Goal: Communication & Community: Ask a question

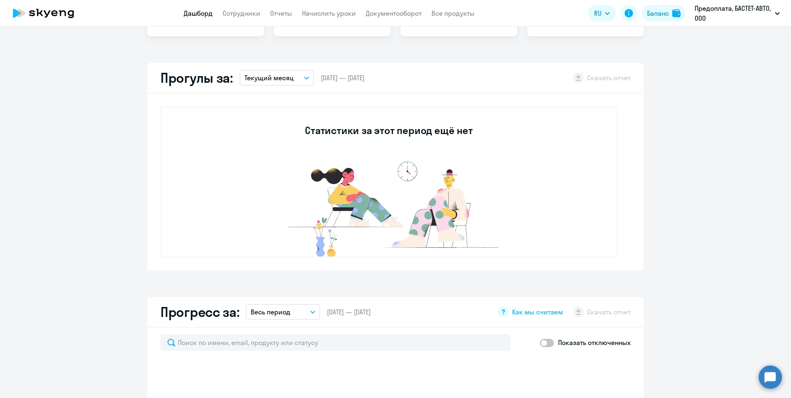
select select "30"
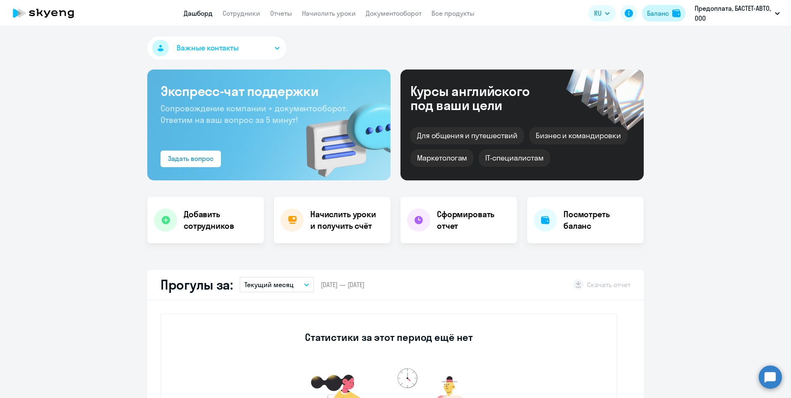
click at [653, 6] on button "Баланс" at bounding box center [663, 13] width 43 height 17
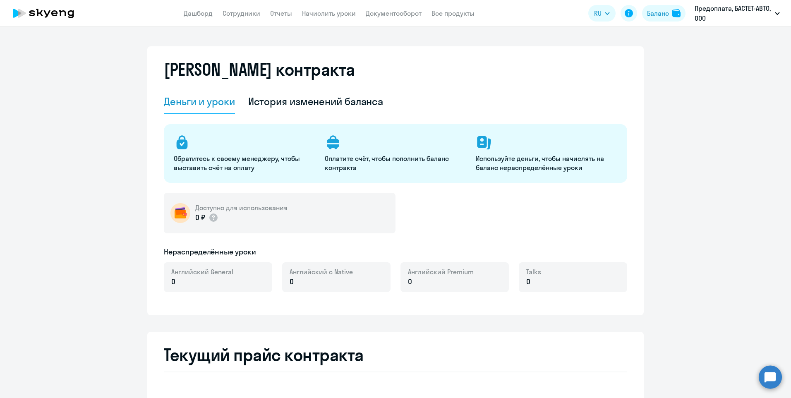
select select "english_adult_not_native_speaker"
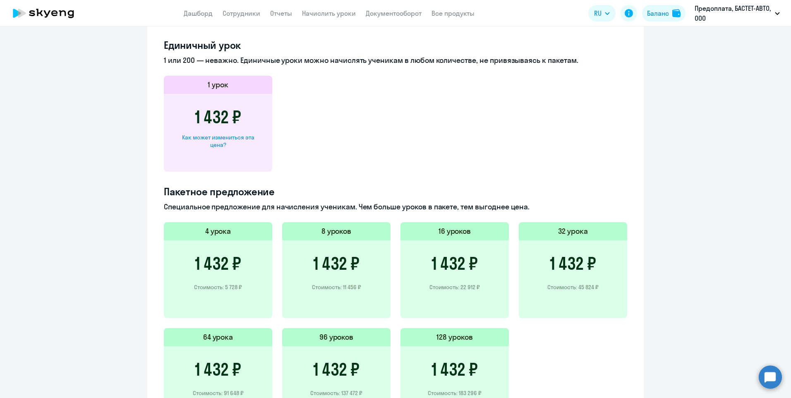
scroll to position [455, 0]
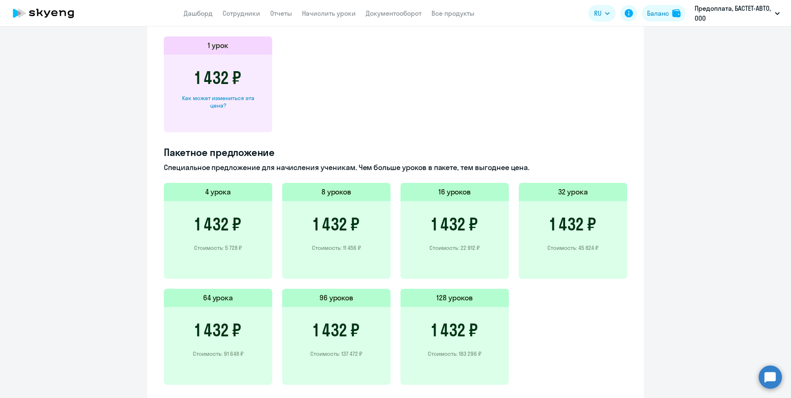
click at [221, 102] on div "Как может измениться эта цена?" at bounding box center [218, 101] width 82 height 15
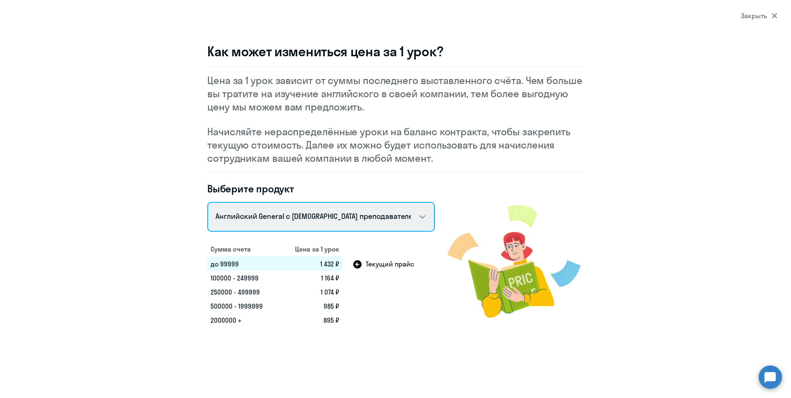
click at [377, 221] on select "Talks 15 минутные разговоры на английском Английский General с русскоговорящим …" at bounding box center [321, 217] width 228 height 30
click at [207, 202] on select "Talks 15 минутные разговоры на английском Английский General с русскоговорящим …" at bounding box center [321, 217] width 228 height 30
click at [365, 220] on select "Talks 15 минутные разговоры на английском Английский General с русскоговорящим …" at bounding box center [321, 217] width 228 height 30
click at [207, 202] on select "Talks 15 минутные разговоры на английском Английский General с русскоговорящим …" at bounding box center [321, 217] width 228 height 30
click at [392, 218] on select "Talks 15 минутные разговоры на английском Английский General с русскоговорящим …" at bounding box center [321, 217] width 228 height 30
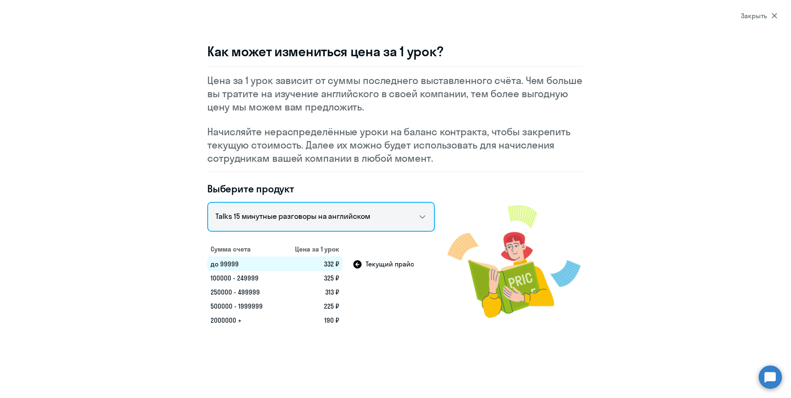
select select "english_adult_not_native_speaker"
click at [207, 202] on select "Talks 15 минутные разговоры на английском Английский General с русскоговорящим …" at bounding box center [321, 217] width 228 height 30
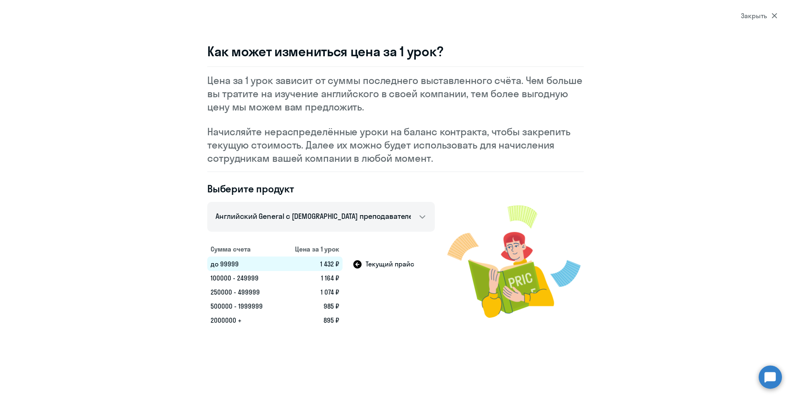
click at [534, 204] on img at bounding box center [515, 261] width 137 height 132
select select "30"
click at [772, 19] on div "Закрыть" at bounding box center [759, 16] width 36 height 10
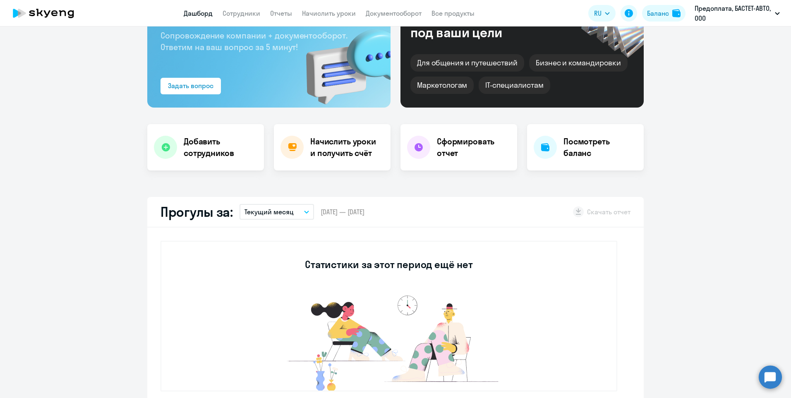
scroll to position [49, 0]
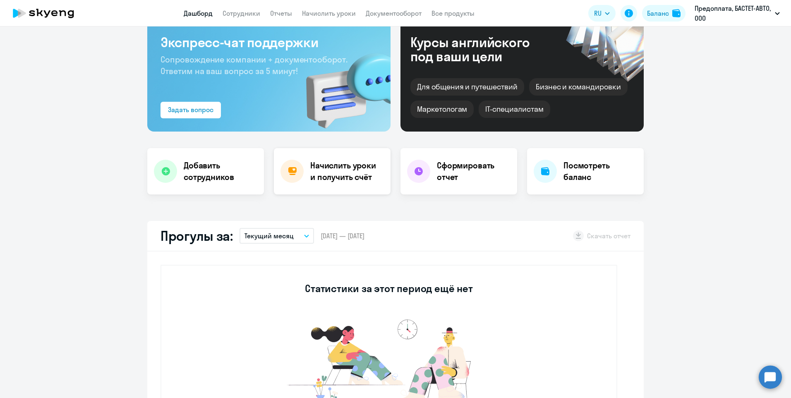
click at [358, 173] on h4 "Начислить уроки и получить счёт" at bounding box center [346, 171] width 72 height 23
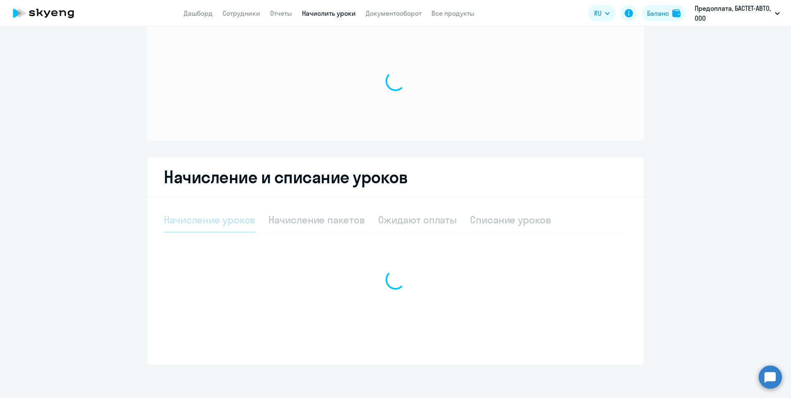
scroll to position [17, 0]
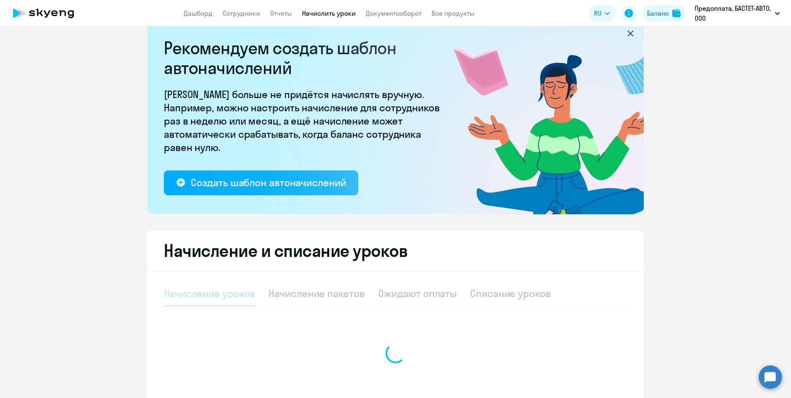
select select "10"
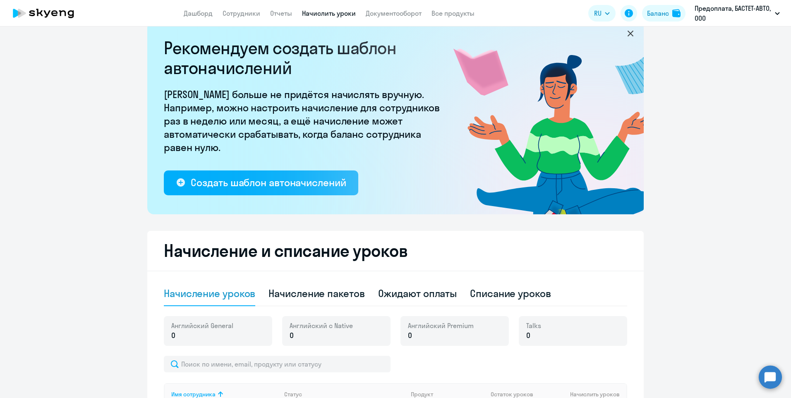
scroll to position [196, 0]
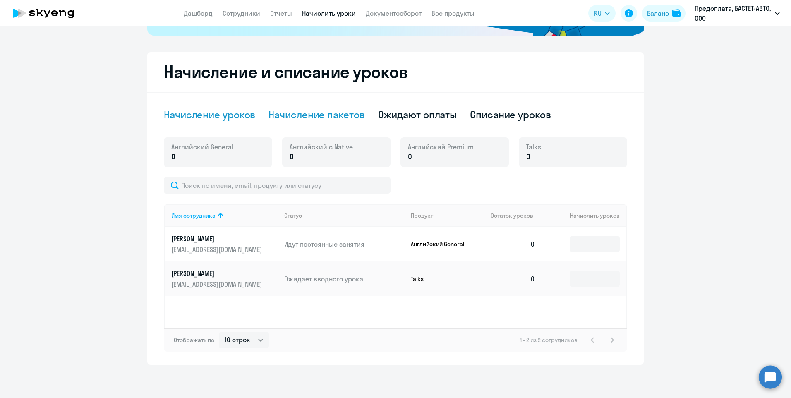
click at [324, 117] on div "Начисление пакетов" at bounding box center [317, 114] width 96 height 13
select select "10"
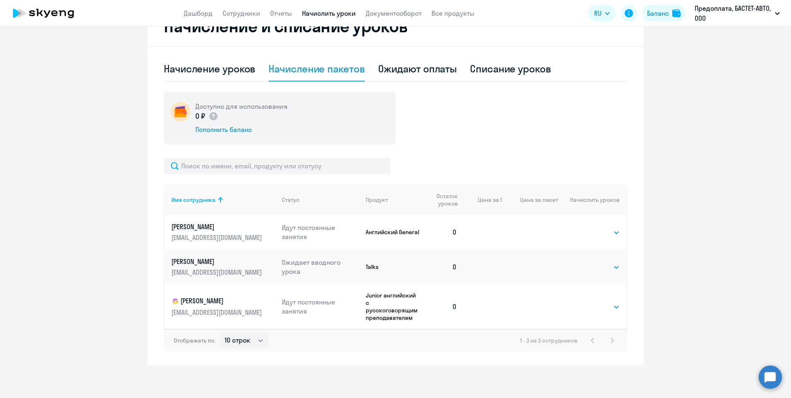
scroll to position [243, 0]
click at [220, 62] on div "Начисление уроков" at bounding box center [209, 68] width 91 height 13
select select "10"
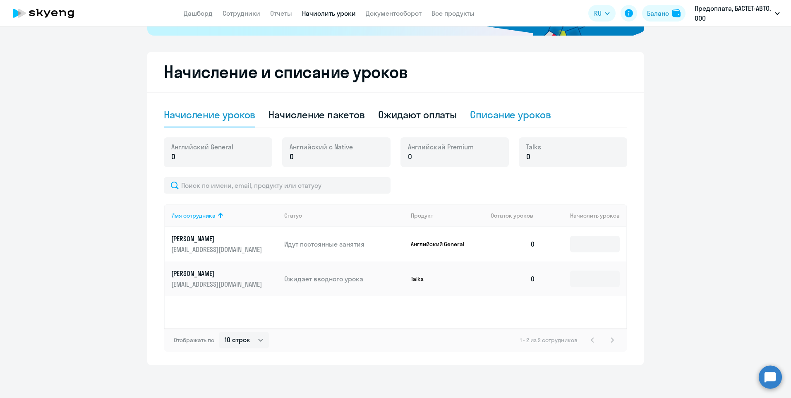
scroll to position [196, 0]
click at [595, 245] on input at bounding box center [595, 244] width 50 height 17
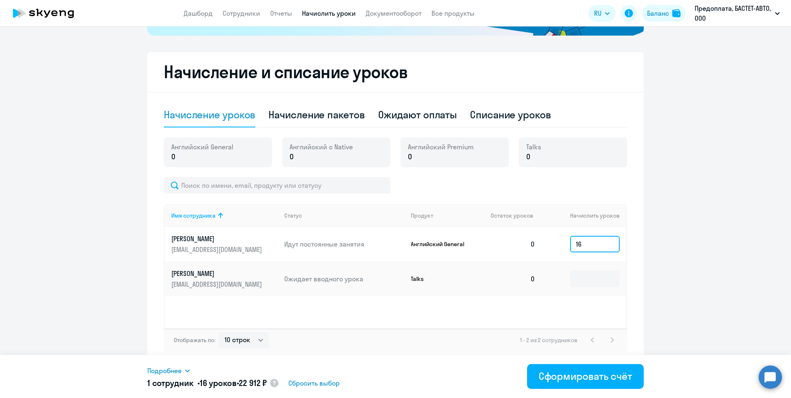
type input "1"
type input "3"
type input "1"
type input "2"
type input "18"
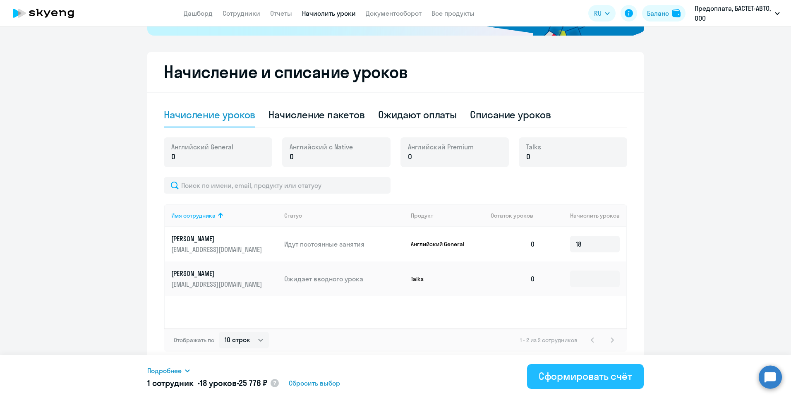
click at [551, 378] on div "Сформировать счёт" at bounding box center [586, 376] width 94 height 13
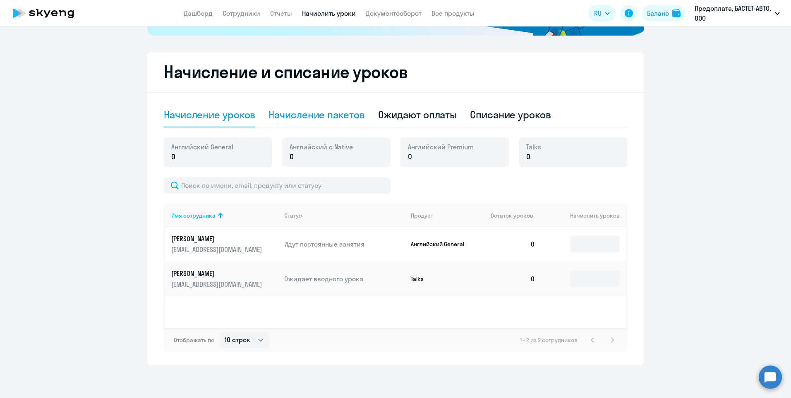
click at [338, 117] on div "Начисление пакетов" at bounding box center [317, 114] width 96 height 13
select select "10"
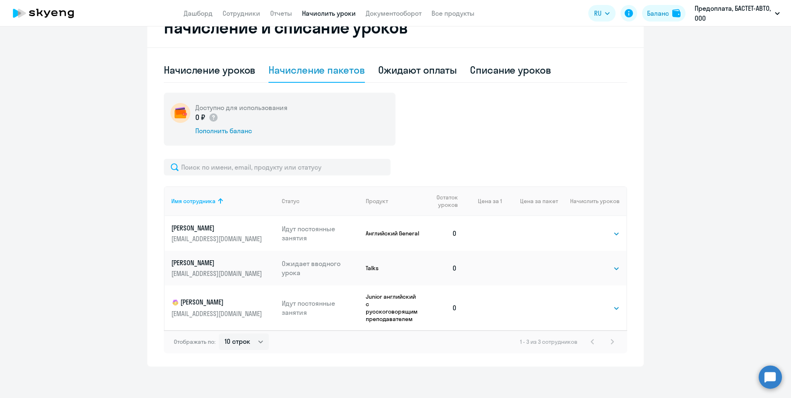
scroll to position [243, 0]
click at [418, 72] on div "Ожидают оплаты" at bounding box center [417, 68] width 79 height 13
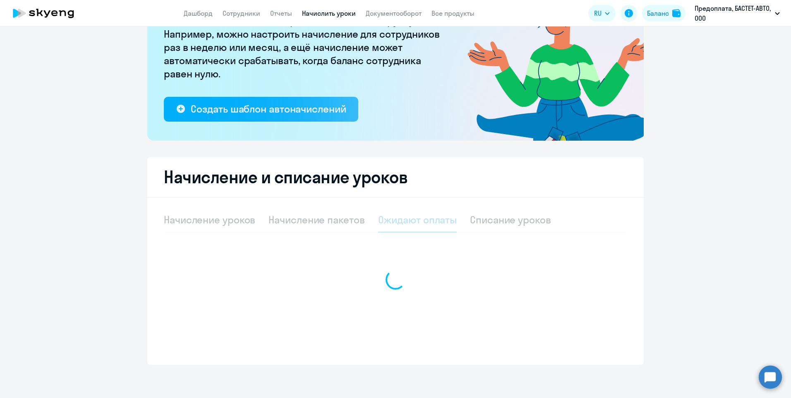
scroll to position [91, 0]
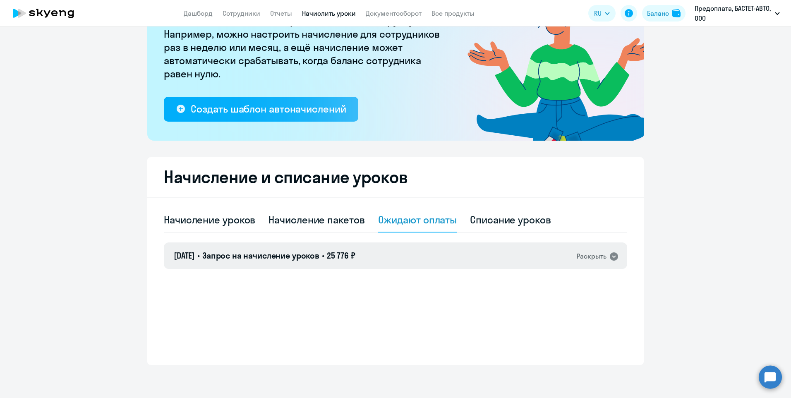
click at [593, 255] on div "Раскрыть" at bounding box center [592, 256] width 30 height 10
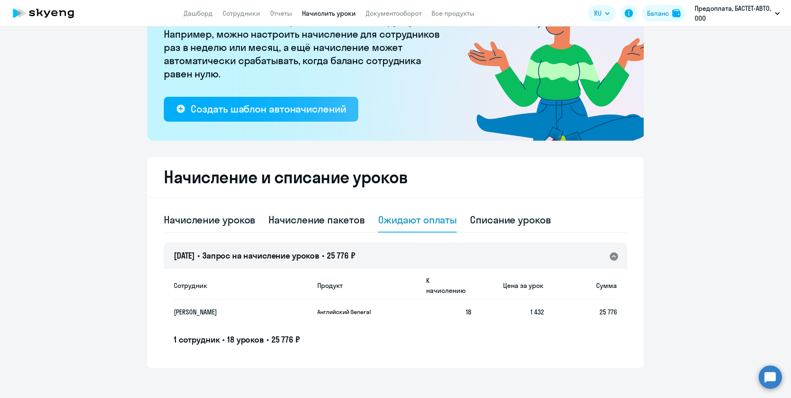
click at [432, 309] on td "18" at bounding box center [446, 312] width 52 height 24
click at [241, 334] on span "18 уроков" at bounding box center [245, 339] width 37 height 10
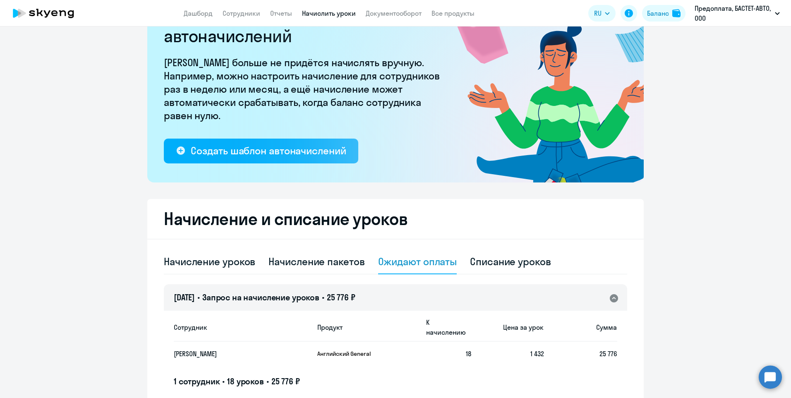
scroll to position [0, 0]
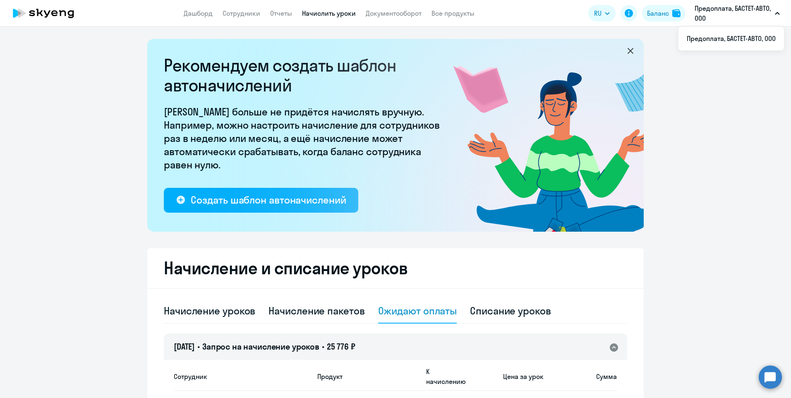
click at [562, 14] on app-header "Дашборд Сотрудники Отчеты Начислить уроки Документооборот Все продукты Дашборд …" at bounding box center [395, 13] width 791 height 26
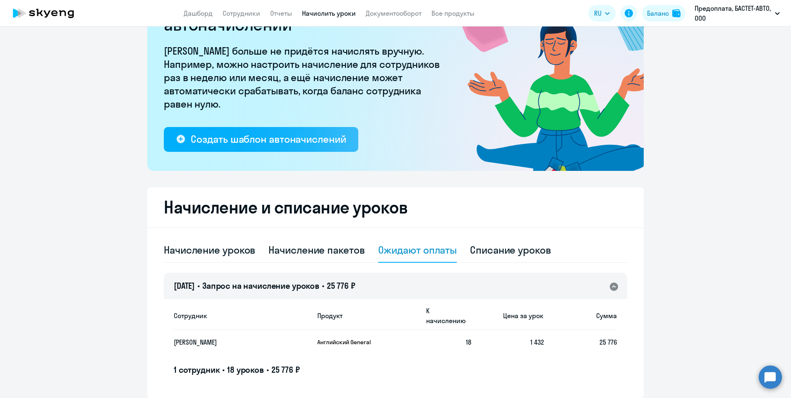
scroll to position [91, 0]
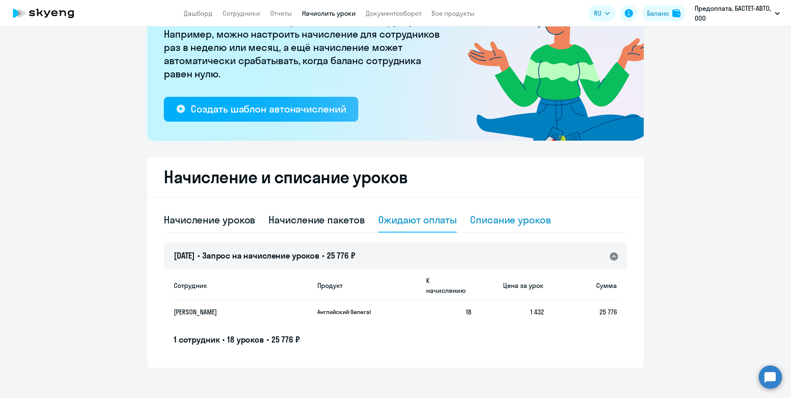
click at [495, 224] on div "Списание уроков" at bounding box center [510, 219] width 81 height 13
select select "10"
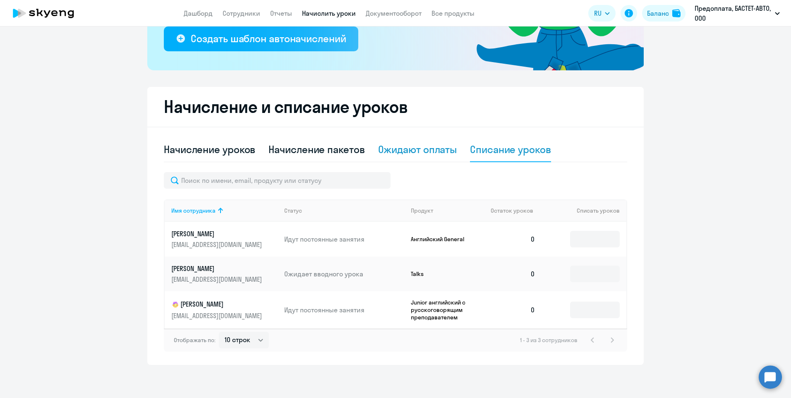
click at [390, 151] on div "Ожидают оплаты" at bounding box center [417, 149] width 79 height 13
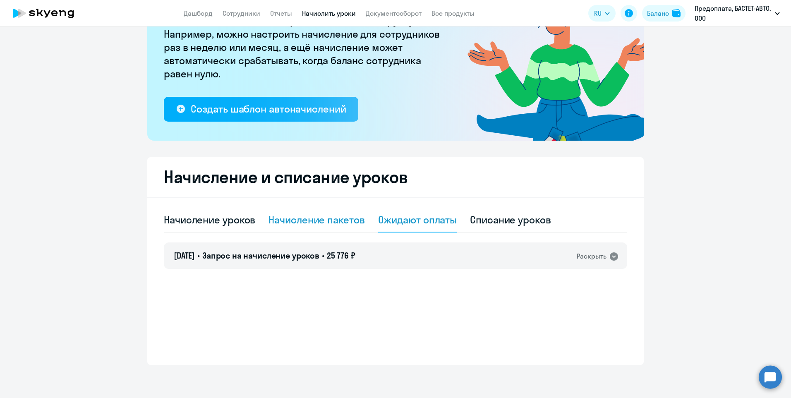
click at [340, 220] on div "Начисление пакетов" at bounding box center [317, 219] width 96 height 13
select select "10"
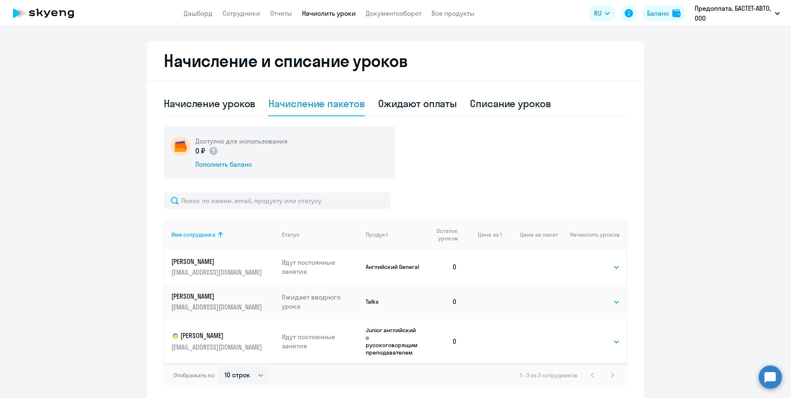
scroll to position [243, 0]
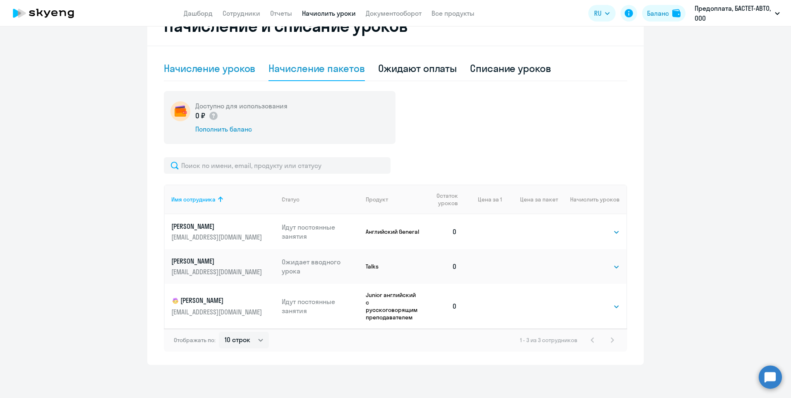
click at [222, 72] on div "Начисление уроков" at bounding box center [209, 68] width 91 height 13
select select "10"
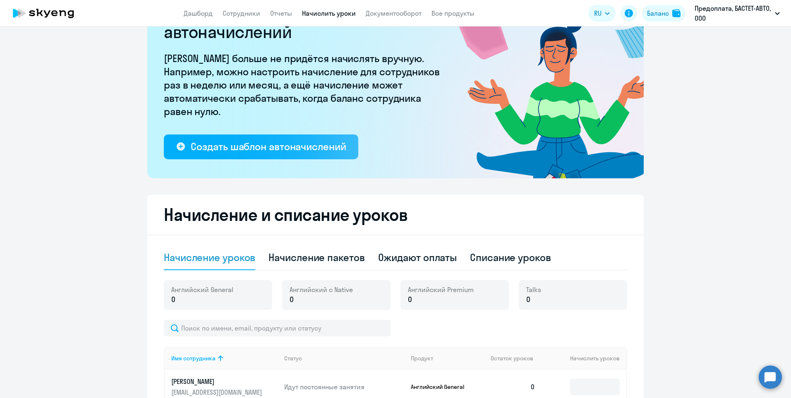
scroll to position [0, 0]
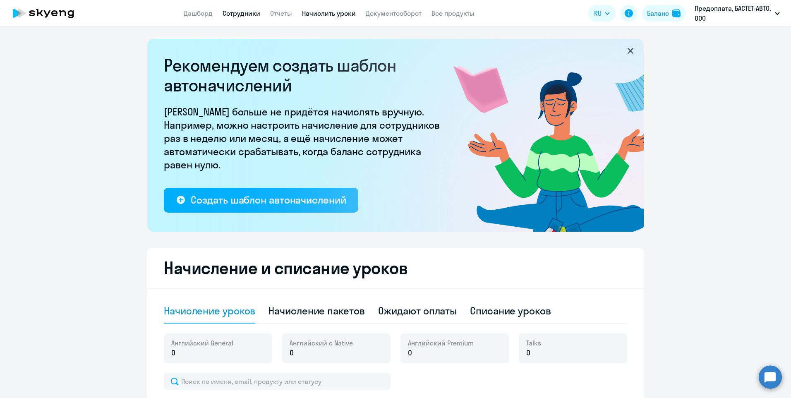
click at [246, 13] on link "Сотрудники" at bounding box center [242, 13] width 38 height 8
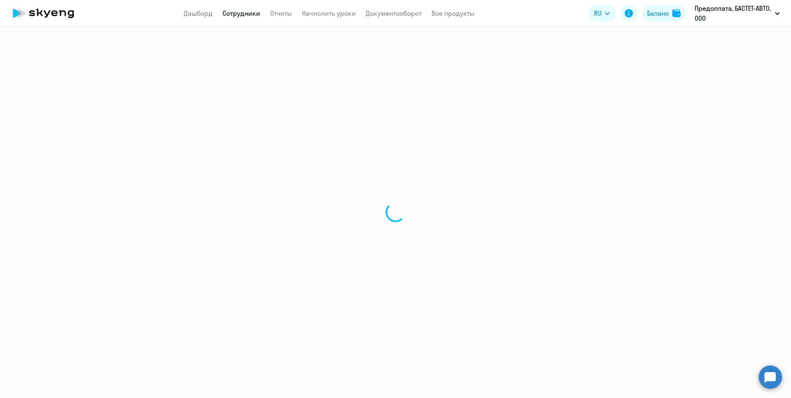
select select "30"
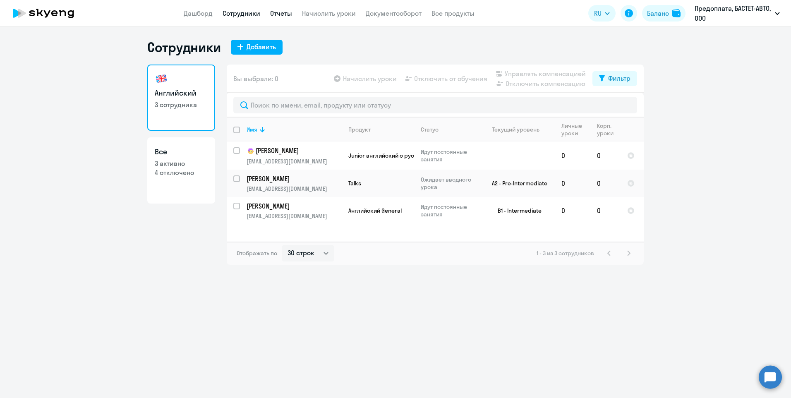
click at [280, 15] on link "Отчеты" at bounding box center [281, 13] width 22 height 8
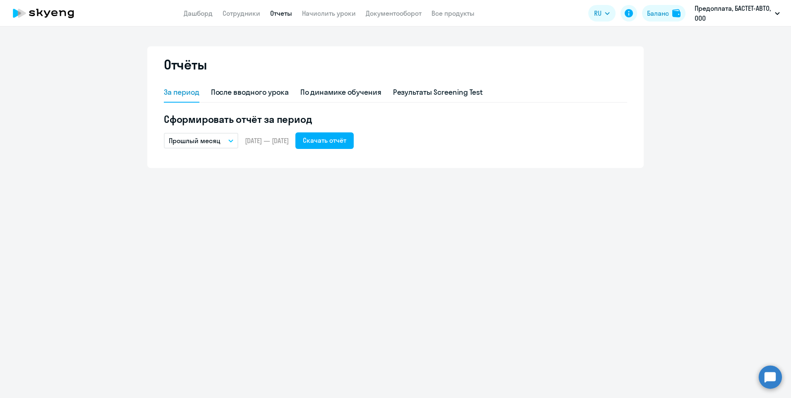
click at [384, 18] on app-header "Дашборд Сотрудники Отчеты Начислить уроки Документооборот Все продукты Дашборд …" at bounding box center [395, 13] width 791 height 26
click at [387, 16] on link "Документооборот" at bounding box center [394, 13] width 56 height 8
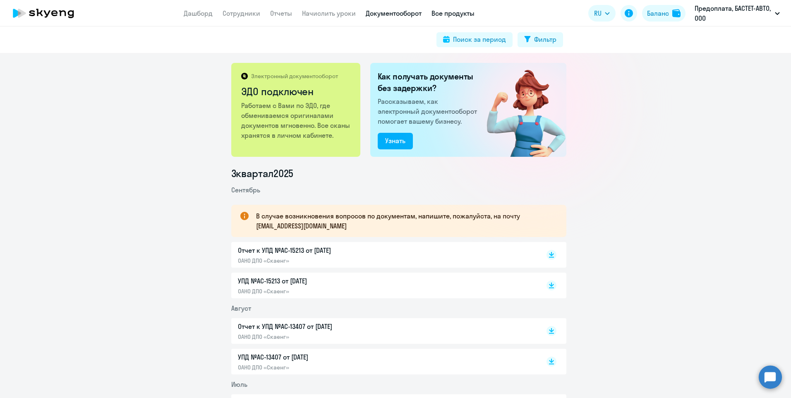
click at [448, 11] on link "Все продукты" at bounding box center [453, 13] width 43 height 8
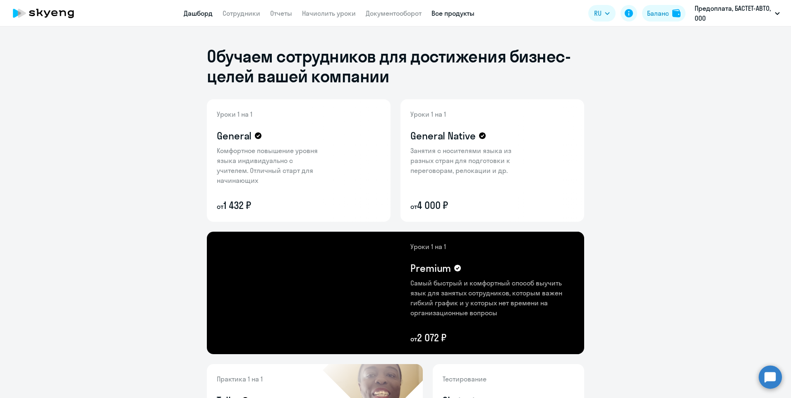
click at [194, 13] on link "Дашборд" at bounding box center [198, 13] width 29 height 8
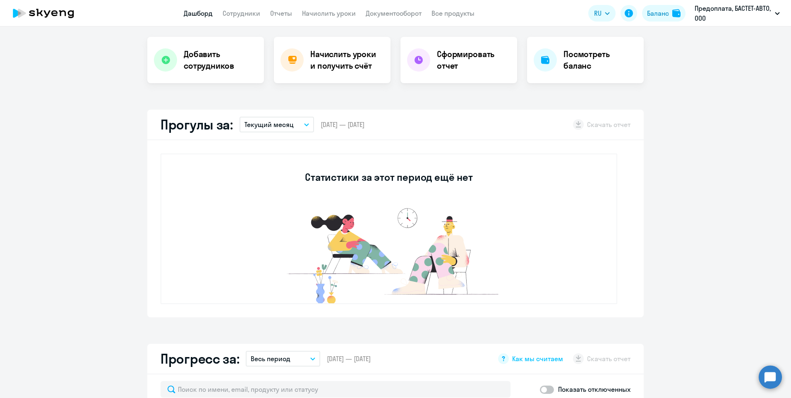
scroll to position [166, 0]
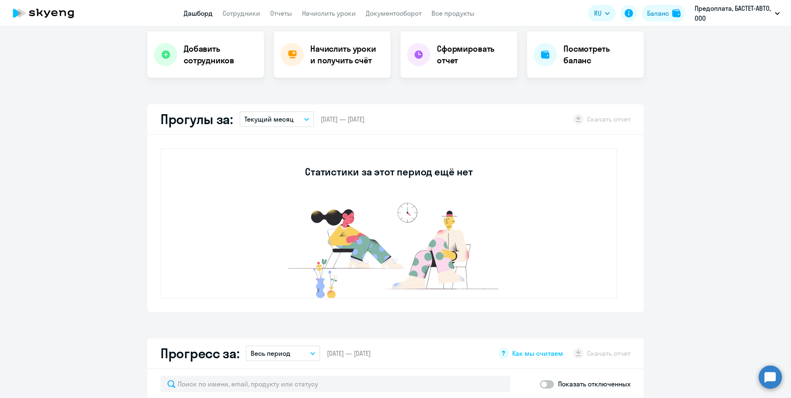
select select "30"
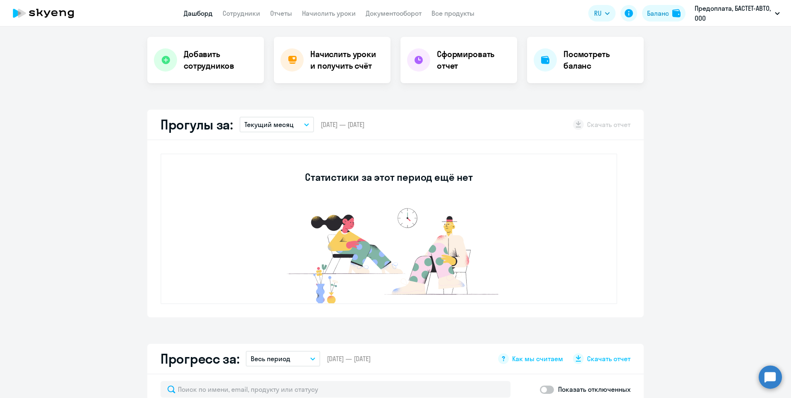
scroll to position [41, 0]
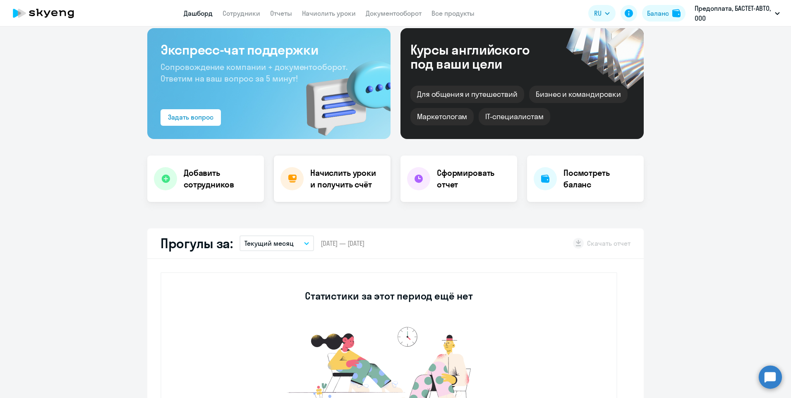
click at [337, 176] on h4 "Начислить уроки и получить счёт" at bounding box center [346, 178] width 72 height 23
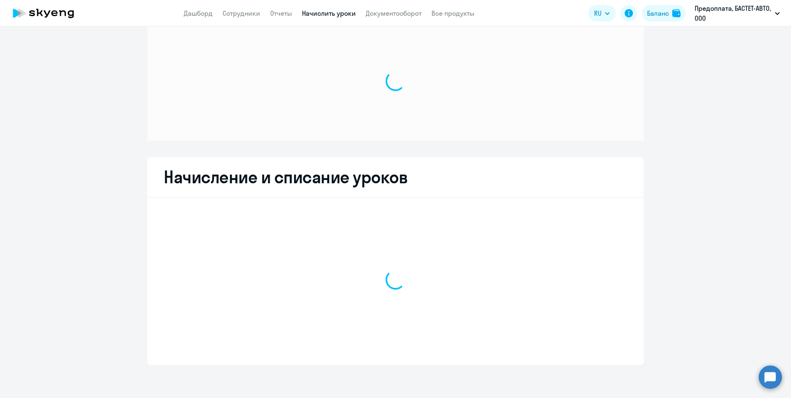
scroll to position [17, 0]
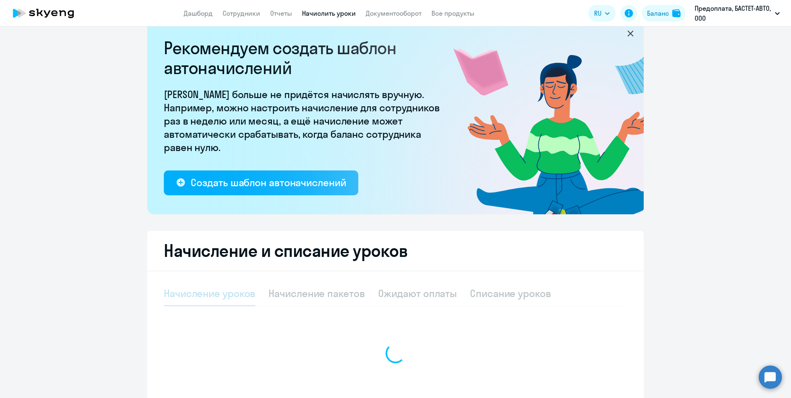
select select "10"
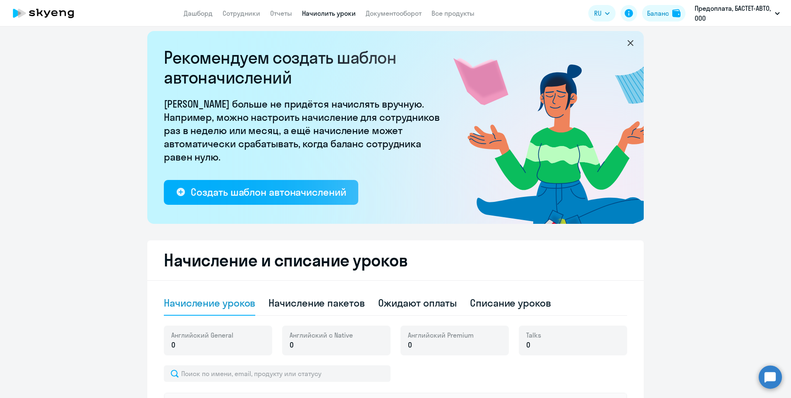
scroll to position [0, 0]
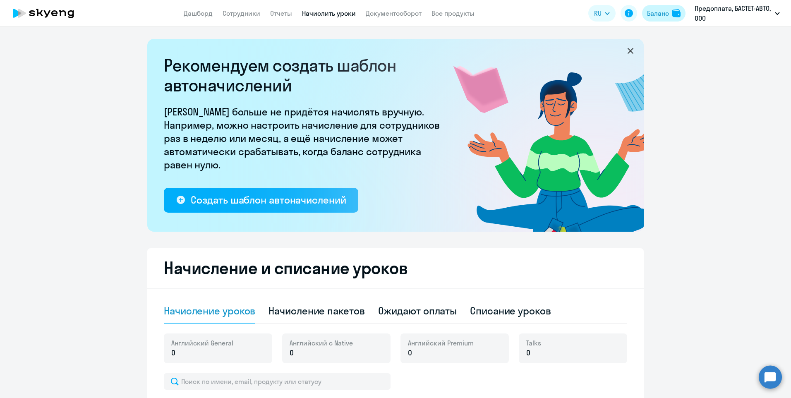
click at [652, 13] on div "Баланс" at bounding box center [658, 13] width 22 height 10
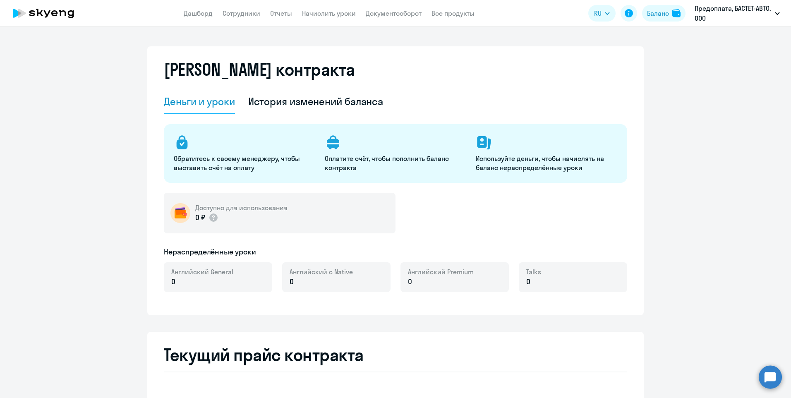
select select "english_adult_not_native_speaker"
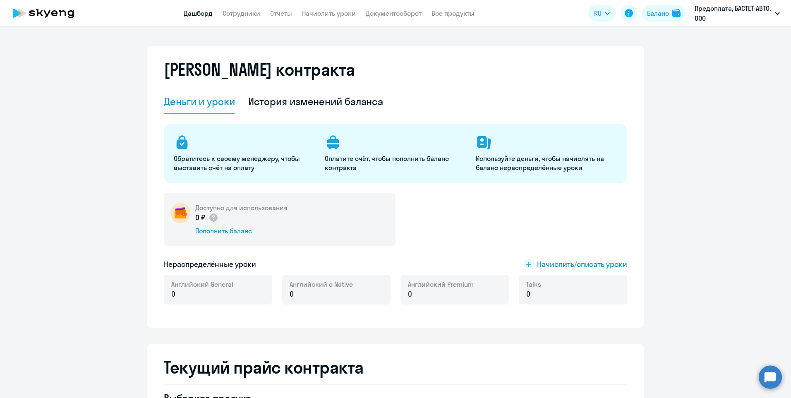
click at [200, 14] on link "Дашборд" at bounding box center [198, 13] width 29 height 8
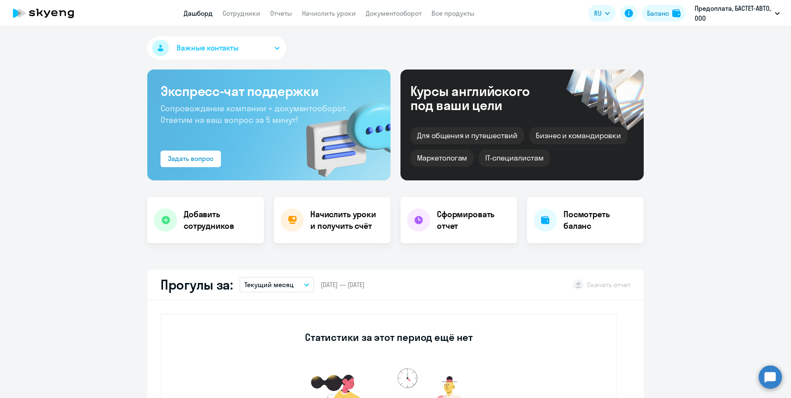
select select "30"
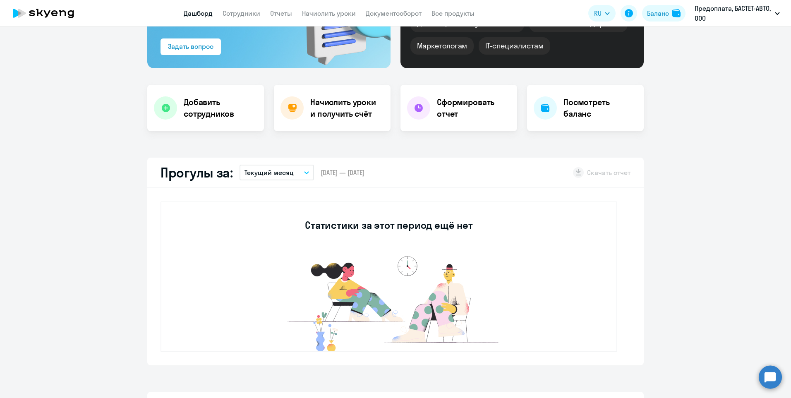
scroll to position [124, 0]
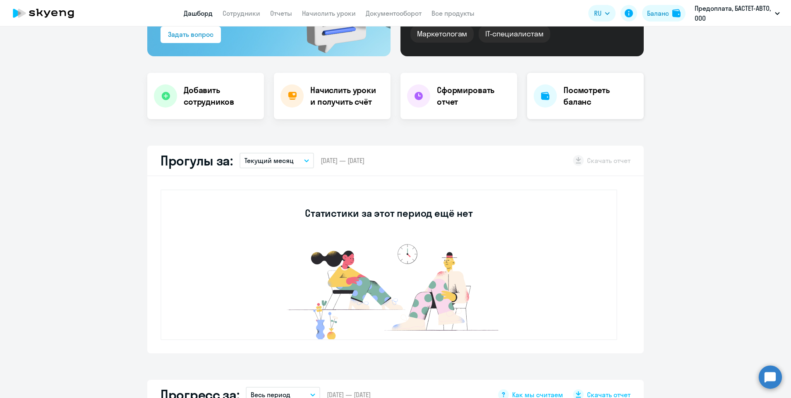
click at [566, 93] on h4 "Посмотреть баланс" at bounding box center [601, 95] width 74 height 23
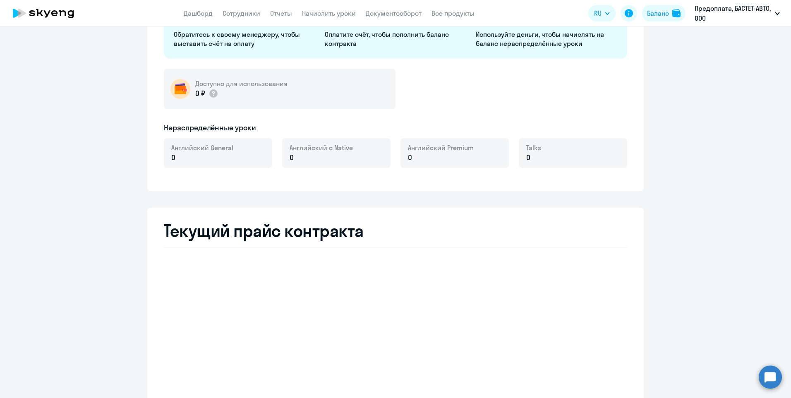
select select "english_adult_not_native_speaker"
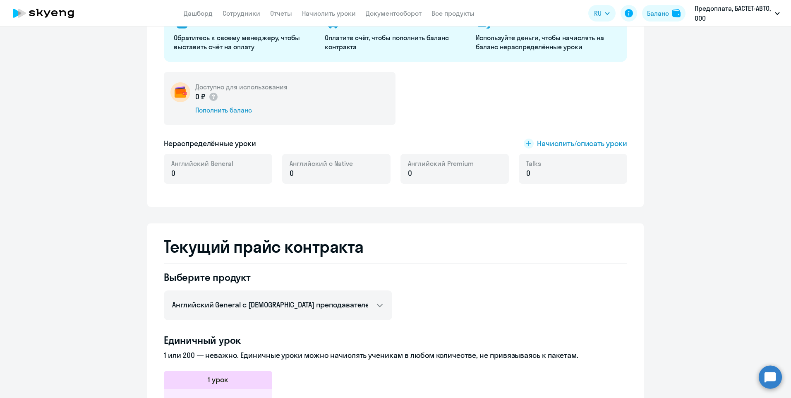
scroll to position [79, 0]
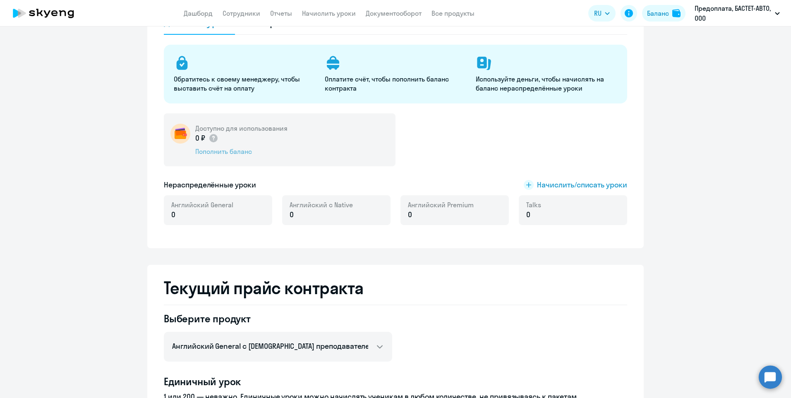
click at [219, 150] on div "Пополнить баланс" at bounding box center [241, 151] width 92 height 9
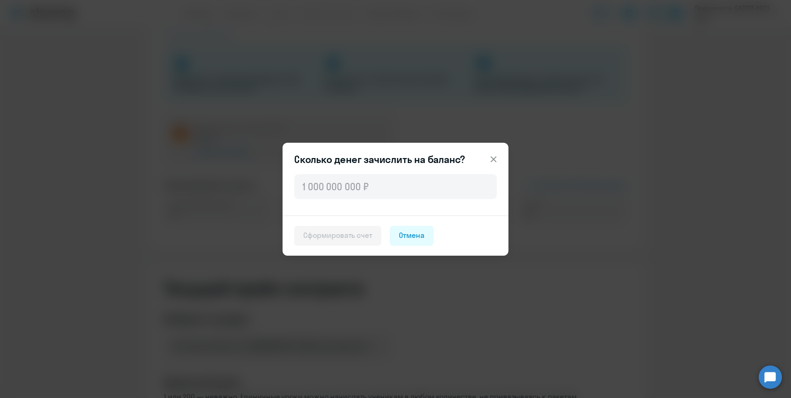
click at [497, 159] on icon at bounding box center [494, 159] width 10 height 10
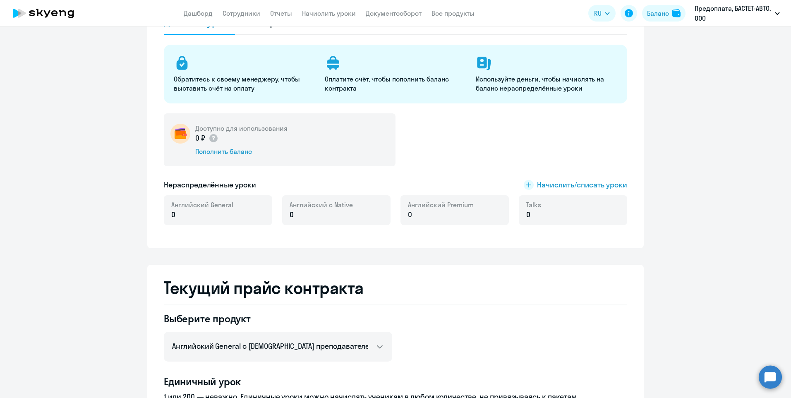
scroll to position [0, 0]
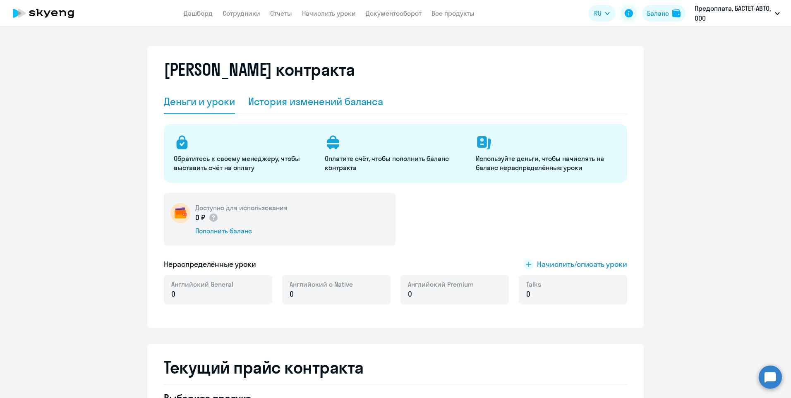
click at [300, 99] on div "История изменений баланса" at bounding box center [315, 101] width 135 height 13
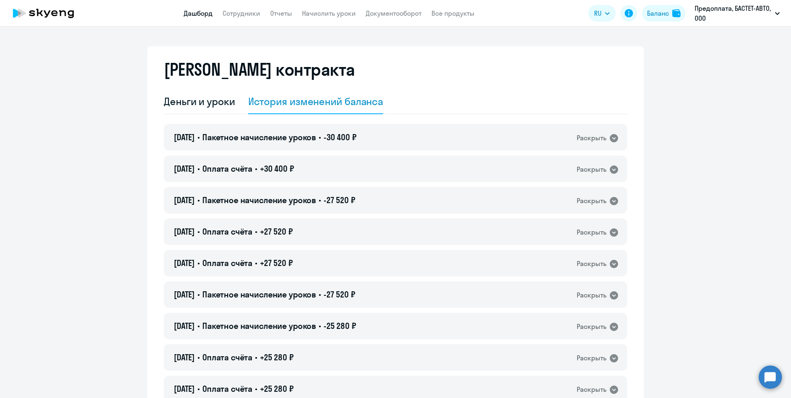
drag, startPoint x: 192, startPoint y: 16, endPoint x: 199, endPoint y: 15, distance: 6.6
click at [192, 16] on link "Дашборд" at bounding box center [198, 13] width 29 height 8
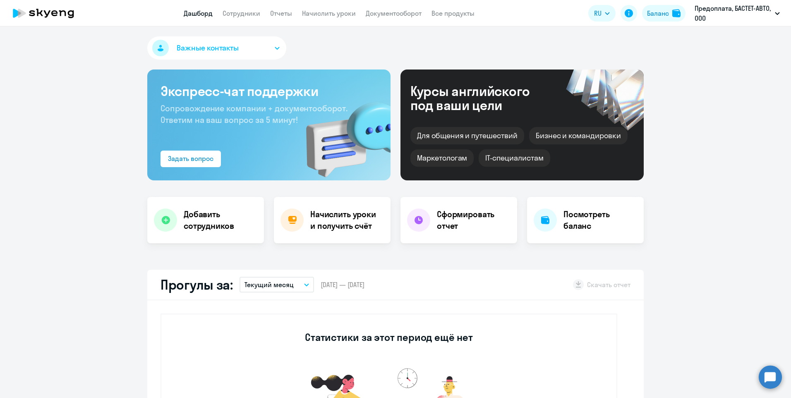
select select "30"
click at [320, 224] on h4 "Начислить уроки и получить счёт" at bounding box center [346, 220] width 72 height 23
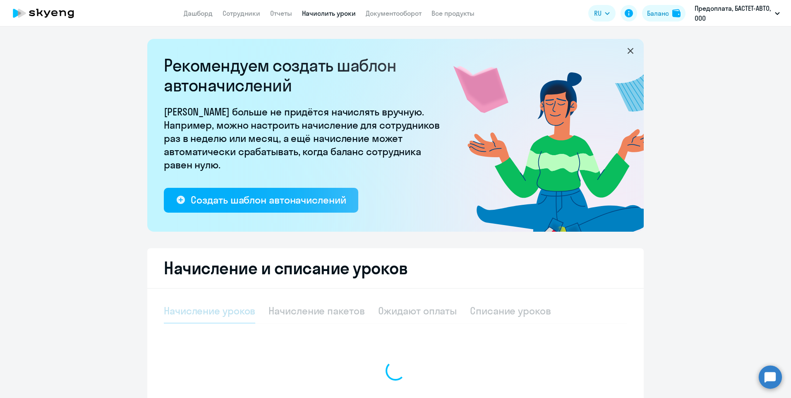
select select "10"
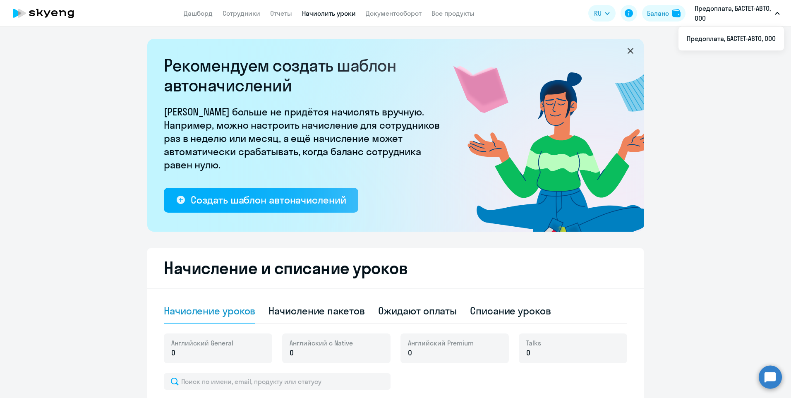
click at [708, 6] on p "Предоплата, БАСТЕТ-АВТО, ООО" at bounding box center [733, 13] width 77 height 20
click at [58, 16] on icon at bounding box center [43, 13] width 73 height 21
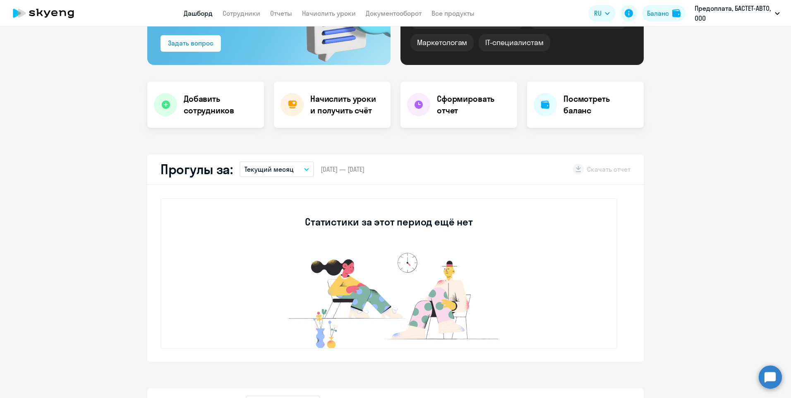
scroll to position [248, 0]
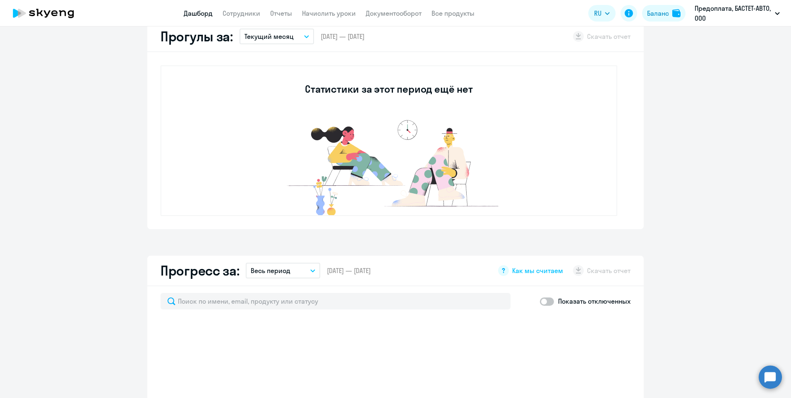
select select "30"
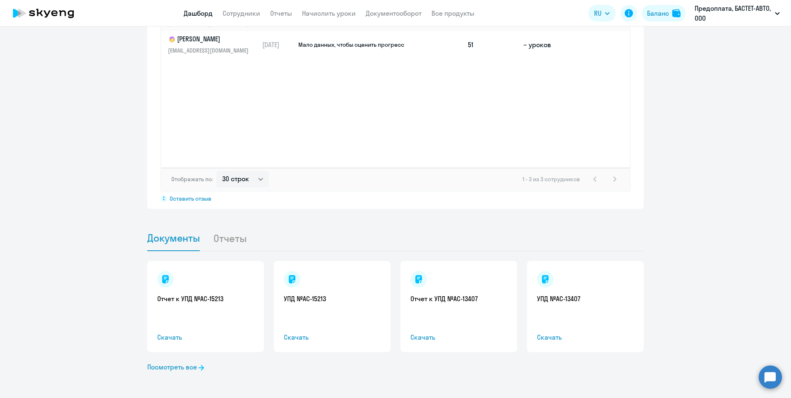
scroll to position [670, 0]
click at [172, 366] on link "Посмотреть все" at bounding box center [175, 367] width 57 height 10
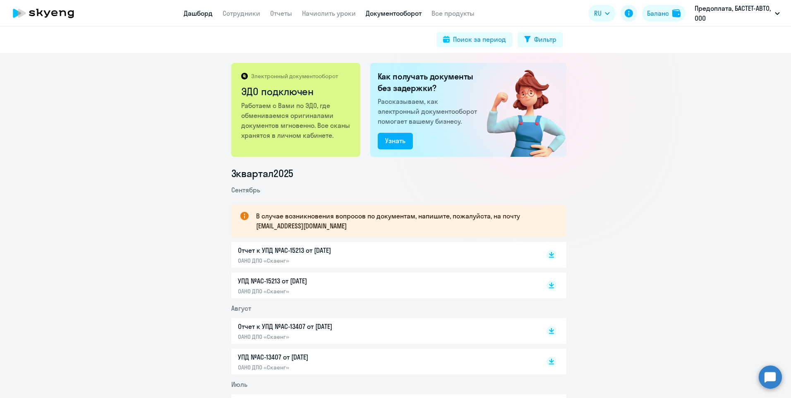
click at [195, 12] on link "Дашборд" at bounding box center [198, 13] width 29 height 8
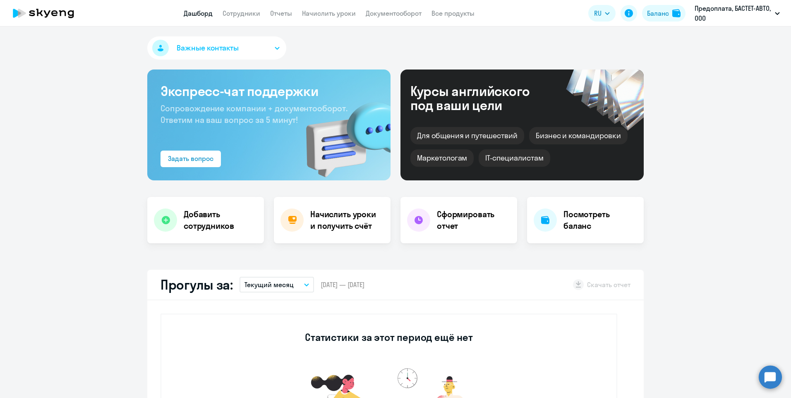
select select "30"
click at [315, 223] on h4 "Начислить уроки и получить счёт" at bounding box center [346, 220] width 72 height 23
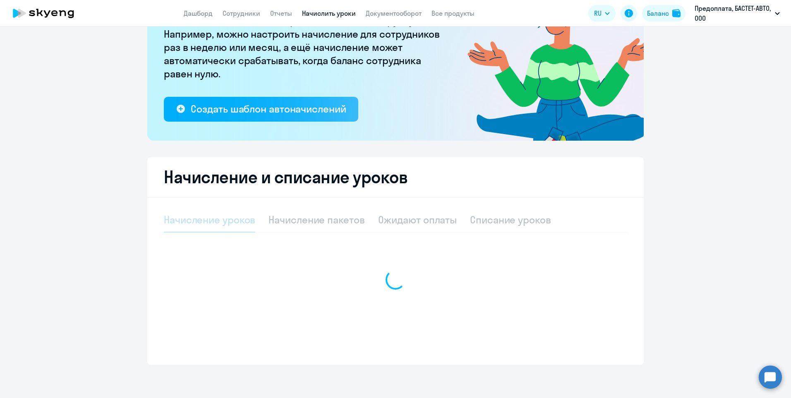
select select "10"
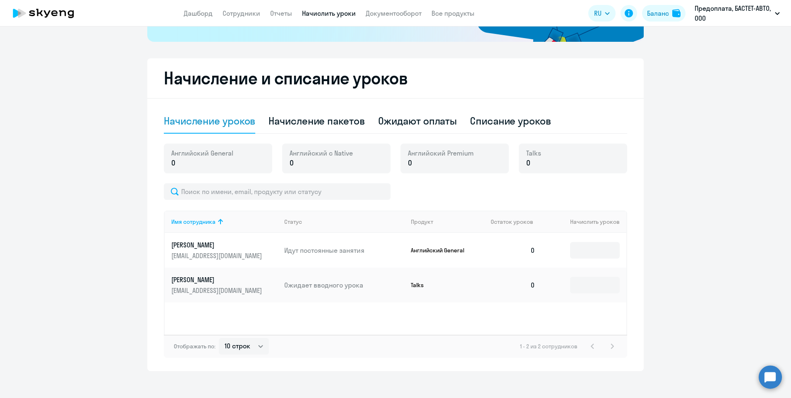
scroll to position [196, 0]
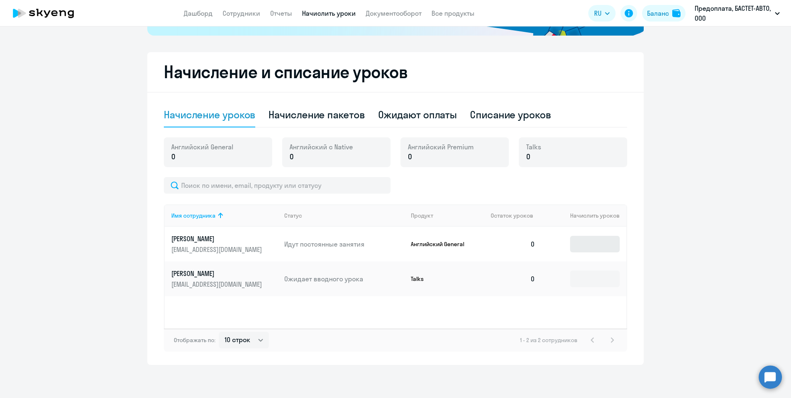
drag, startPoint x: 569, startPoint y: 243, endPoint x: 576, endPoint y: 243, distance: 6.6
click at [576, 243] on td at bounding box center [584, 244] width 84 height 35
click at [576, 243] on input at bounding box center [595, 244] width 50 height 17
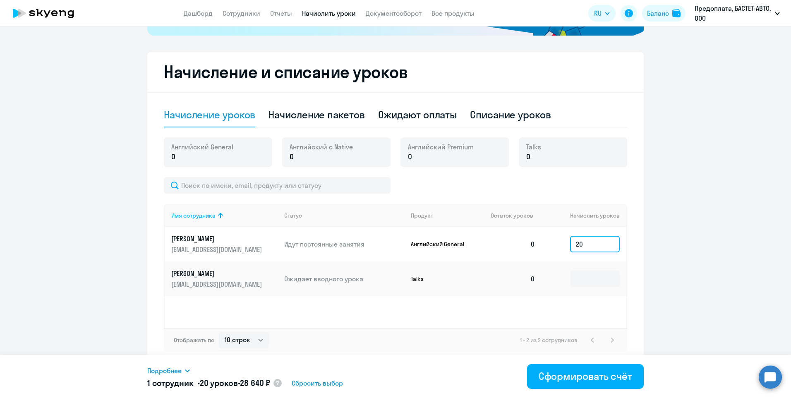
type input "2"
type input "18"
click at [574, 373] on div "Сформировать счёт" at bounding box center [586, 376] width 94 height 13
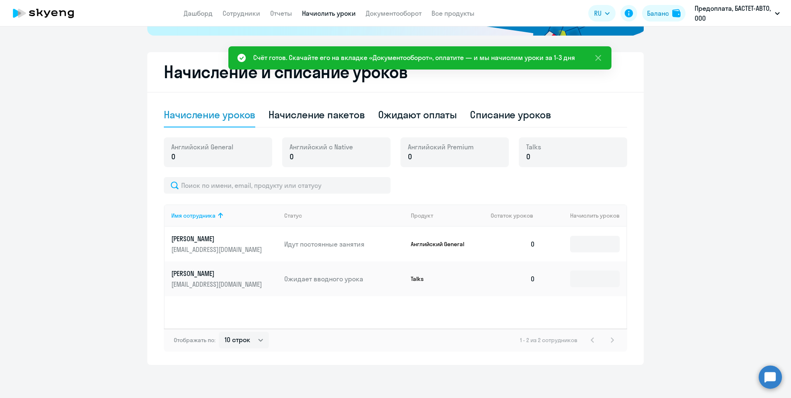
click at [460, 58] on div "Счёт готов. Скачайте его на вкладке «Документооборот», оплатите — и мы начислим…" at bounding box center [414, 58] width 322 height 10
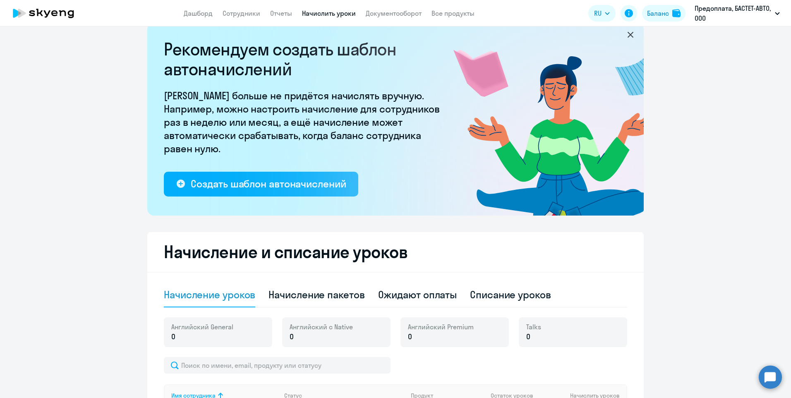
scroll to position [0, 0]
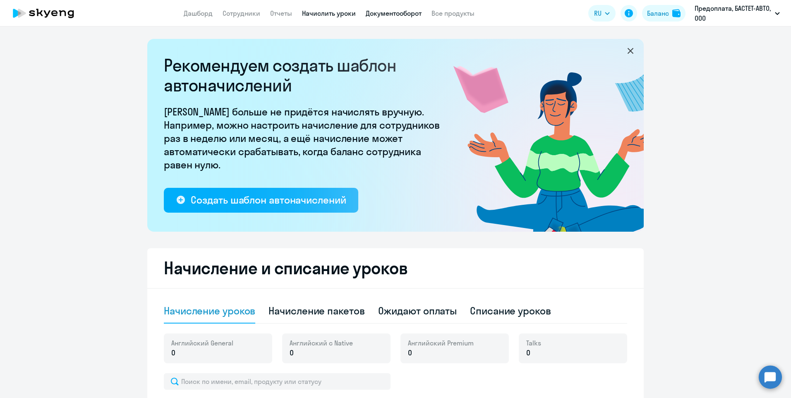
click at [372, 13] on link "Документооборот" at bounding box center [394, 13] width 56 height 8
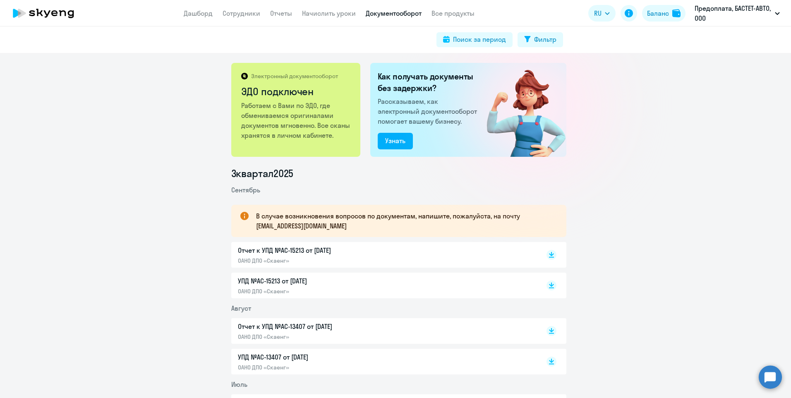
drag, startPoint x: 252, startPoint y: 224, endPoint x: 247, endPoint y: 217, distance: 8.4
click at [252, 224] on div "В случае возникновения вопросов по документам, напишите, пожалуйста, на почту […" at bounding box center [398, 221] width 335 height 32
click at [432, 95] on div "Как получать документы без задержки? Рассказываем, как электронный документообо…" at bounding box center [468, 110] width 196 height 94
click at [345, 100] on div "Электронный документооборот ЭДО подключен" at bounding box center [296, 86] width 111 height 28
click at [433, 81] on h2 "Как получать документы без задержки?" at bounding box center [429, 82] width 103 height 23
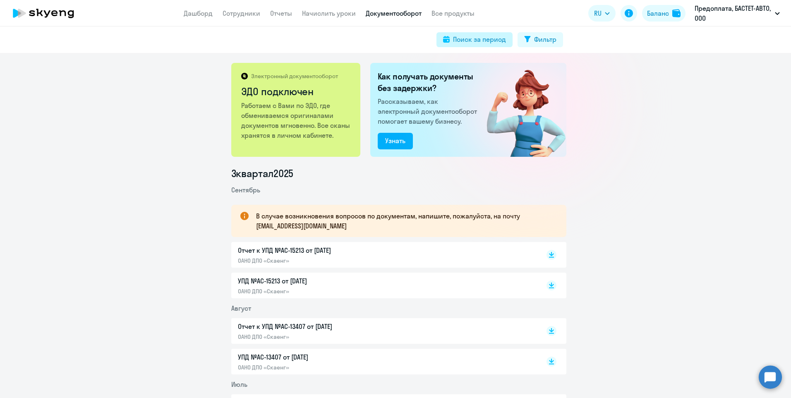
click at [488, 43] on div "Поиск за период" at bounding box center [479, 39] width 53 height 10
select select "all"
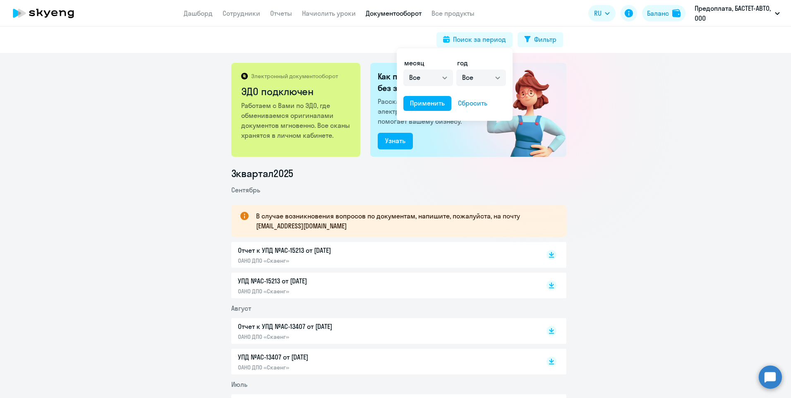
click at [571, 66] on div at bounding box center [395, 199] width 791 height 398
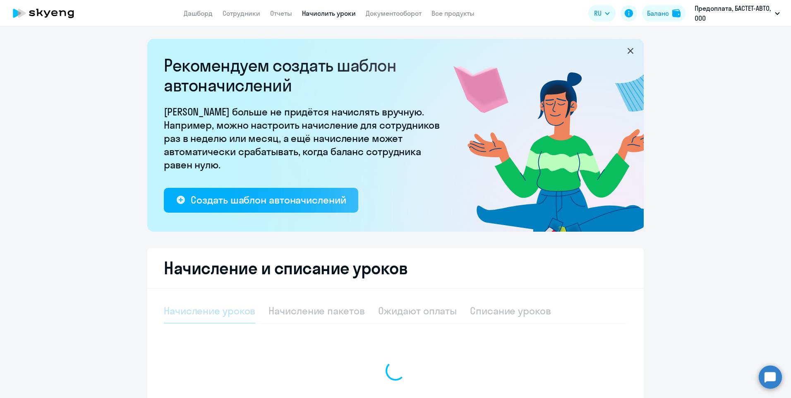
select select "10"
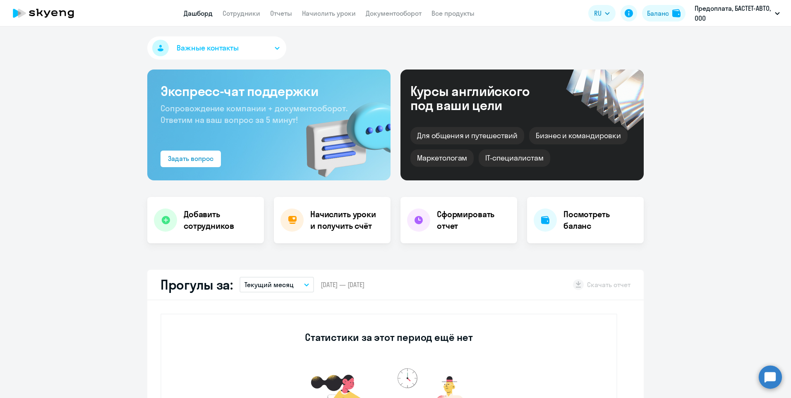
select select "30"
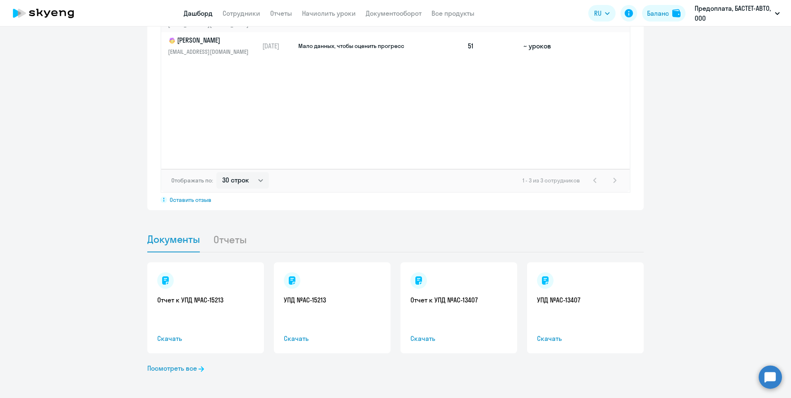
scroll to position [670, 0]
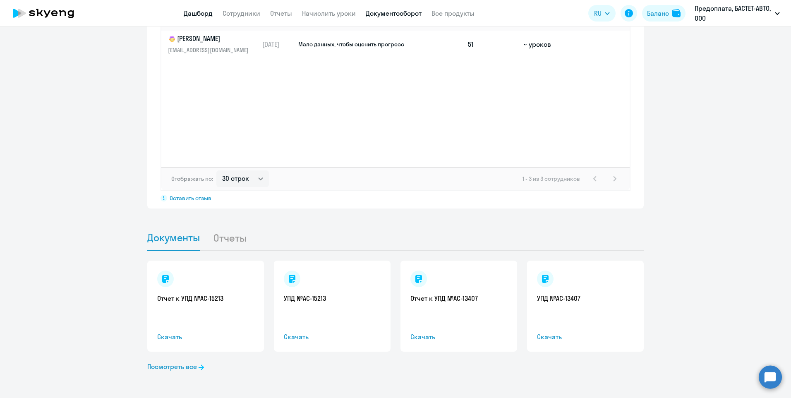
click at [382, 13] on link "Документооборот" at bounding box center [394, 13] width 56 height 8
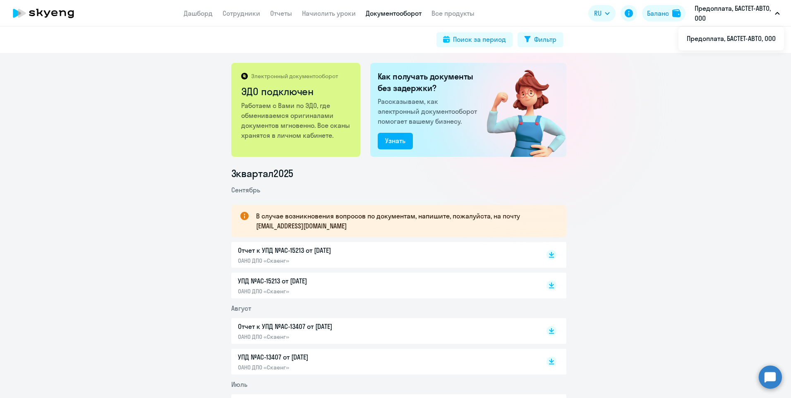
click at [704, 10] on p "Предоплата, БАСТЕТ-АВТО, ООО" at bounding box center [733, 13] width 77 height 20
click at [664, 12] on div "Баланс" at bounding box center [658, 13] width 22 height 10
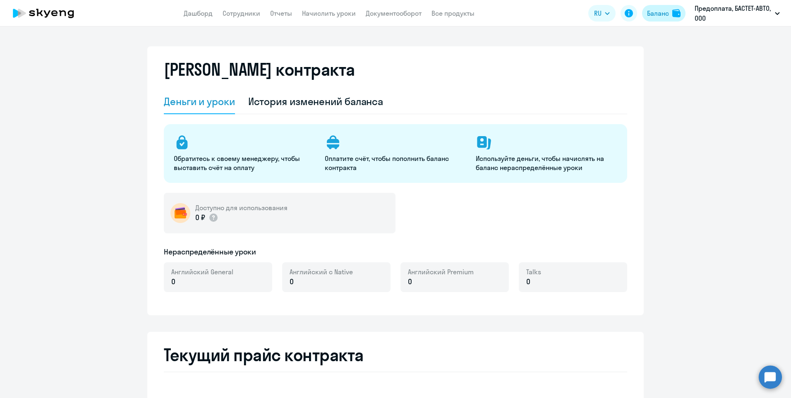
select select "english_adult_not_native_speaker"
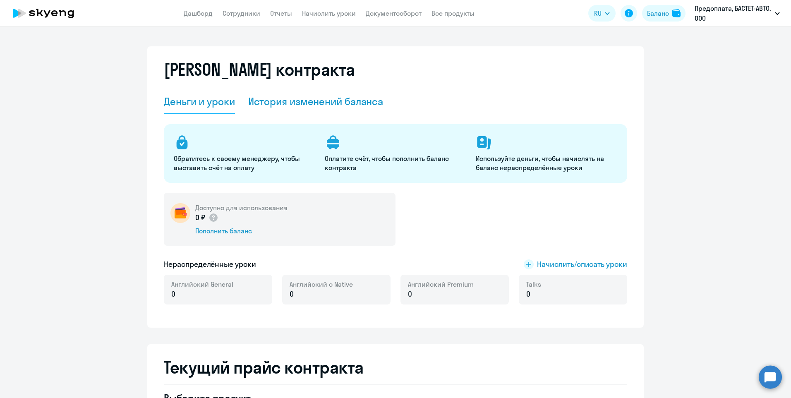
click at [357, 109] on div "История изменений баланса" at bounding box center [315, 101] width 135 height 25
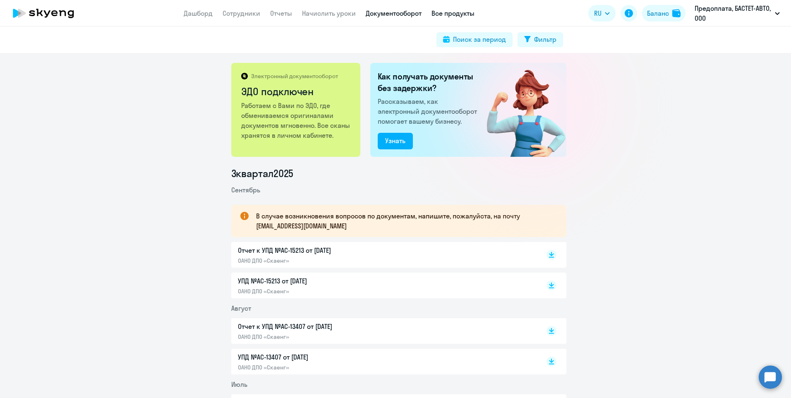
click at [450, 14] on link "Все продукты" at bounding box center [453, 13] width 43 height 8
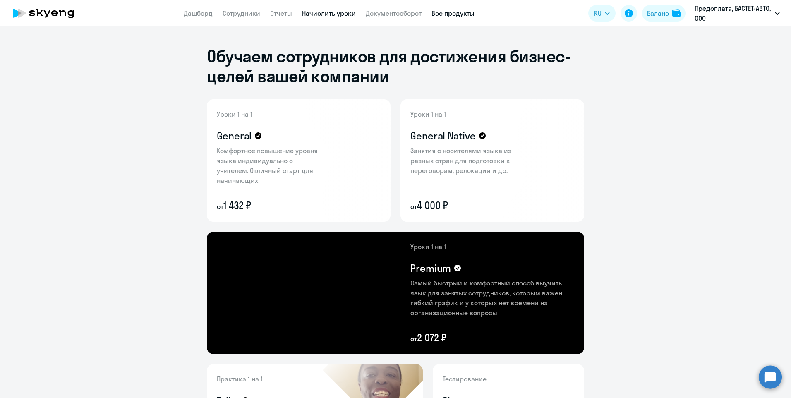
click at [332, 14] on link "Начислить уроки" at bounding box center [329, 13] width 54 height 8
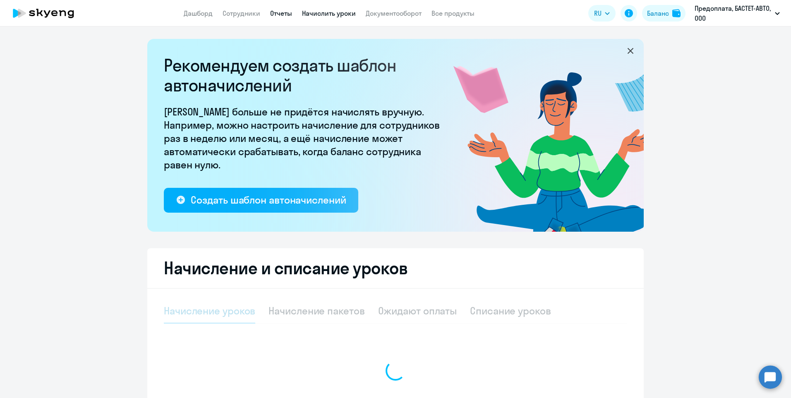
click at [281, 17] on link "Отчеты" at bounding box center [281, 13] width 22 height 8
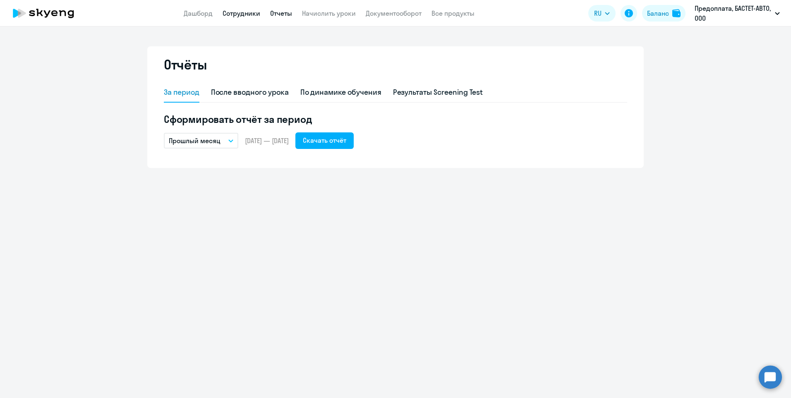
click at [240, 14] on link "Сотрудники" at bounding box center [242, 13] width 38 height 8
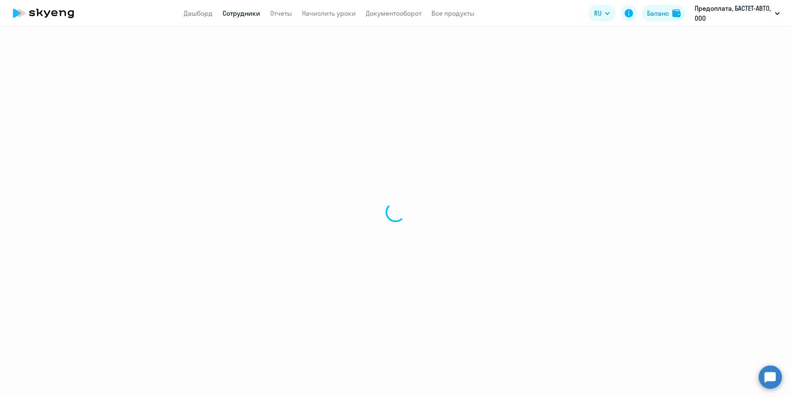
select select "30"
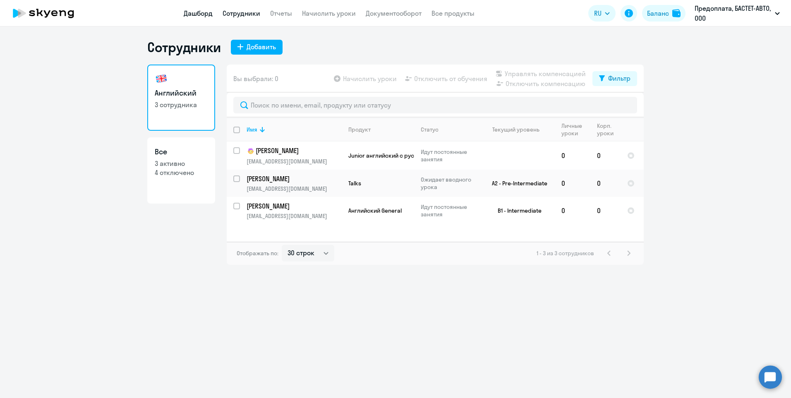
click at [196, 17] on link "Дашборд" at bounding box center [198, 13] width 29 height 8
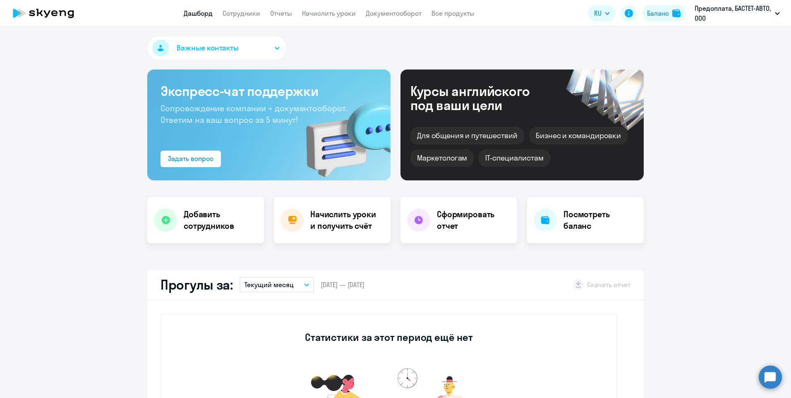
select select "30"
click at [203, 155] on div "Задать вопрос" at bounding box center [191, 159] width 46 height 10
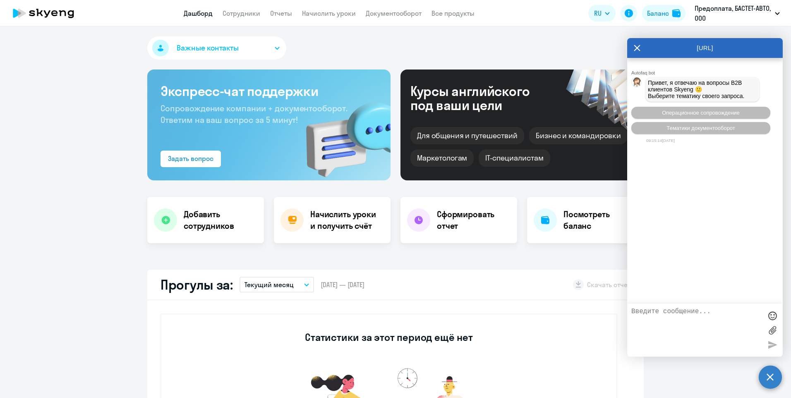
click at [685, 318] on textarea at bounding box center [697, 330] width 131 height 45
type textarea "Добрый день, где можно взять счет на оплату. сформировали,не можнм найти"
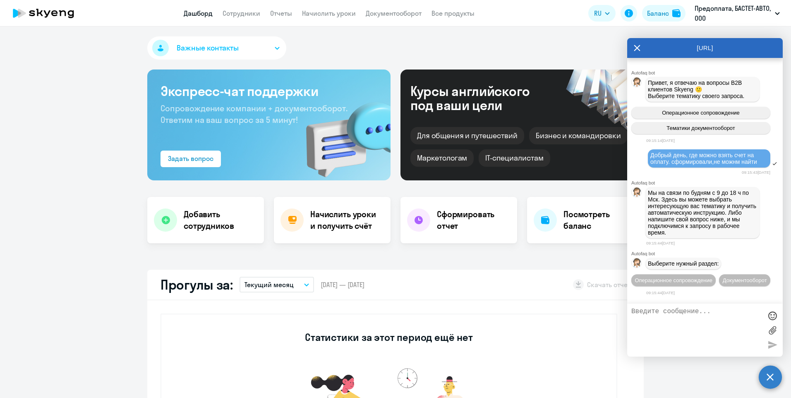
click at [421, 260] on div "Важные контакты Экспресс-чат поддержки Сопровождение компании + документооборот…" at bounding box center [395, 212] width 791 height 372
click at [414, 285] on div "Прогулы за: Текущий месяц – [DATE] — [DATE] Скачать отчет" at bounding box center [395, 285] width 497 height 31
click at [322, 220] on h4 "Начислить уроки и получить счёт" at bounding box center [346, 220] width 72 height 23
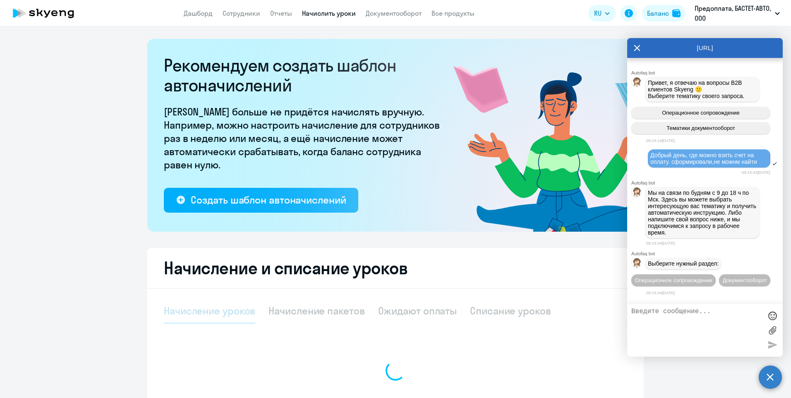
select select "10"
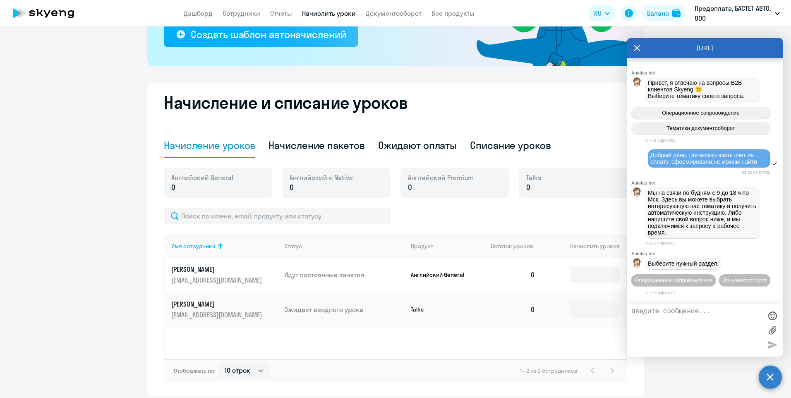
scroll to position [196, 0]
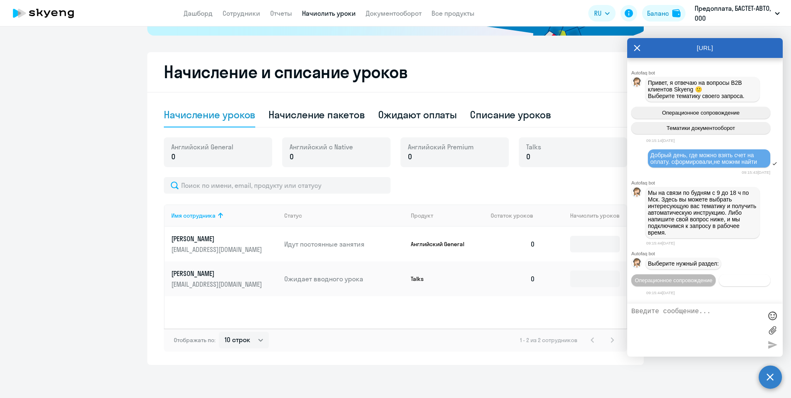
click at [748, 283] on span "Документооборот" at bounding box center [745, 280] width 44 height 6
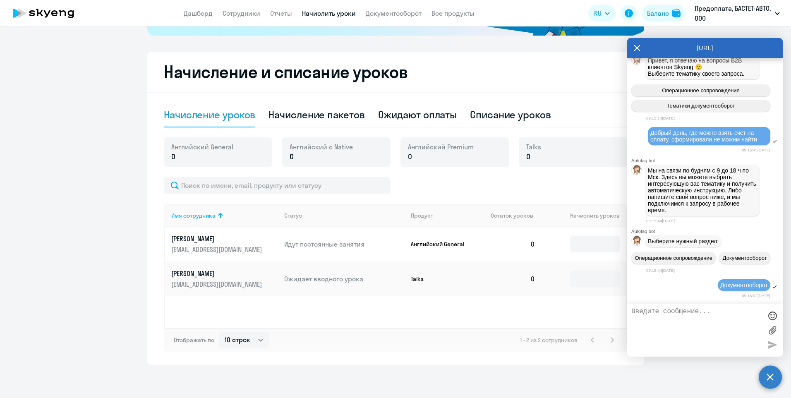
scroll to position [152, 0]
click at [703, 327] on textarea at bounding box center [697, 330] width 131 height 45
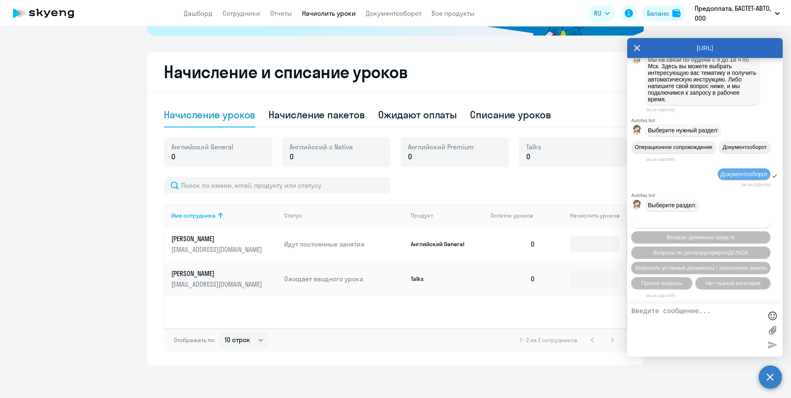
click at [719, 223] on span "Вопросы по оформлению бух.документов" at bounding box center [701, 222] width 105 height 6
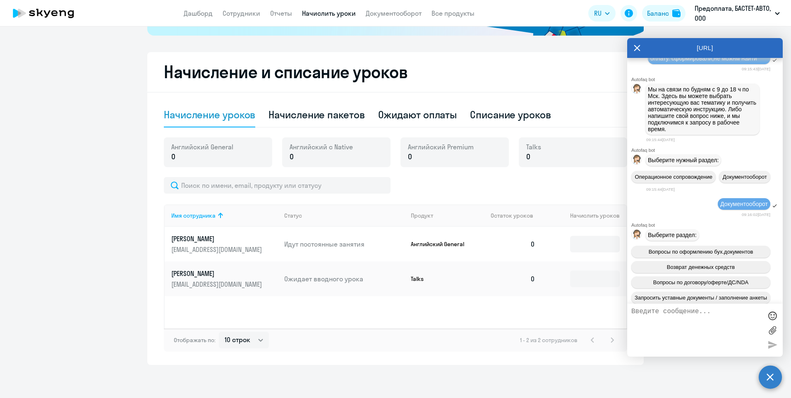
scroll to position [89, 0]
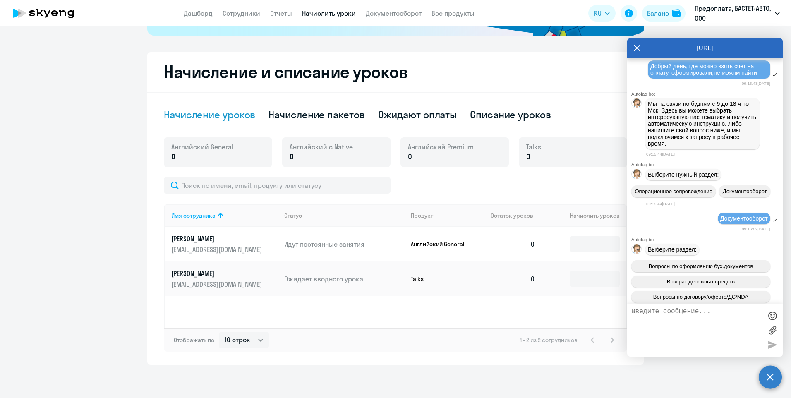
click at [551, 71] on h2 "Начисление и списание уроков" at bounding box center [396, 72] width 464 height 20
click at [637, 48] on icon at bounding box center [638, 48] width 6 height 6
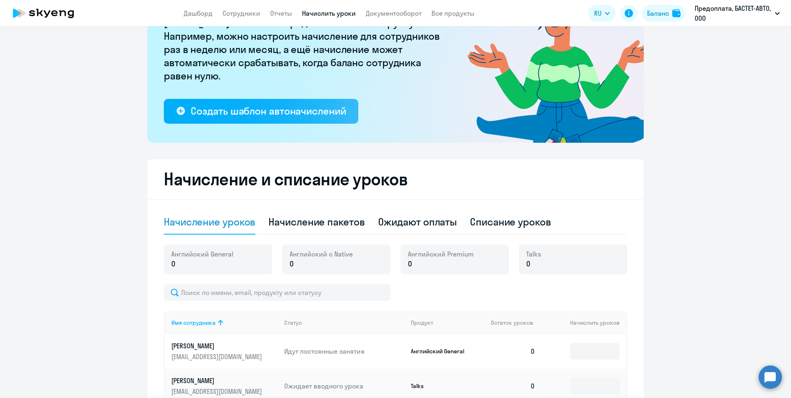
scroll to position [0, 0]
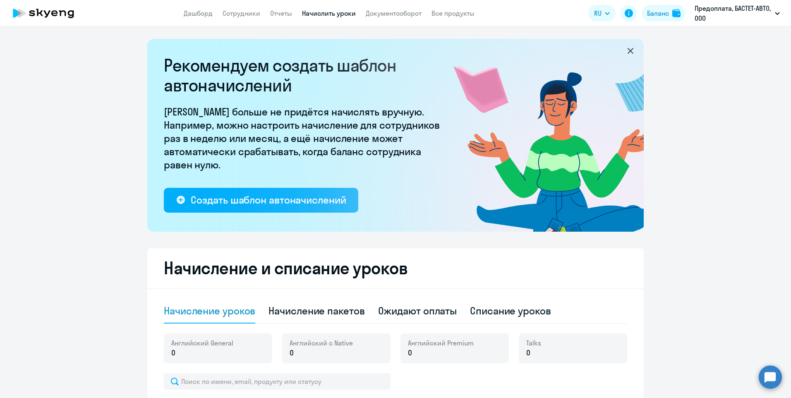
click at [390, 2] on app-header "Дашборд Сотрудники Отчеты Начислить уроки Документооборот Все продукты Дашборд …" at bounding box center [395, 13] width 791 height 26
click at [383, 15] on link "Документооборот" at bounding box center [394, 13] width 56 height 8
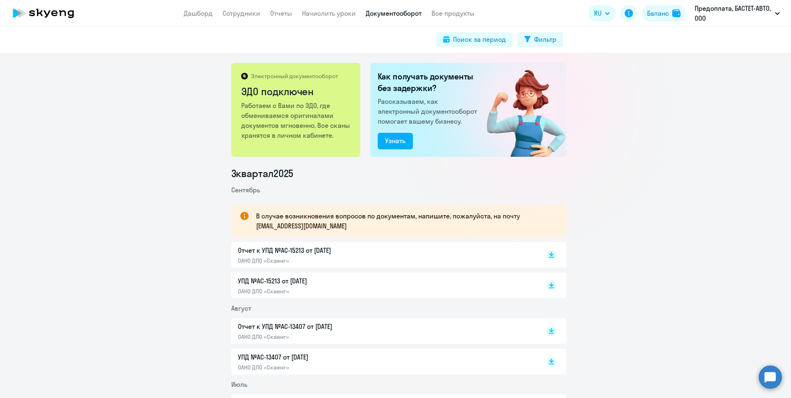
click at [774, 373] on circle at bounding box center [770, 377] width 23 height 23
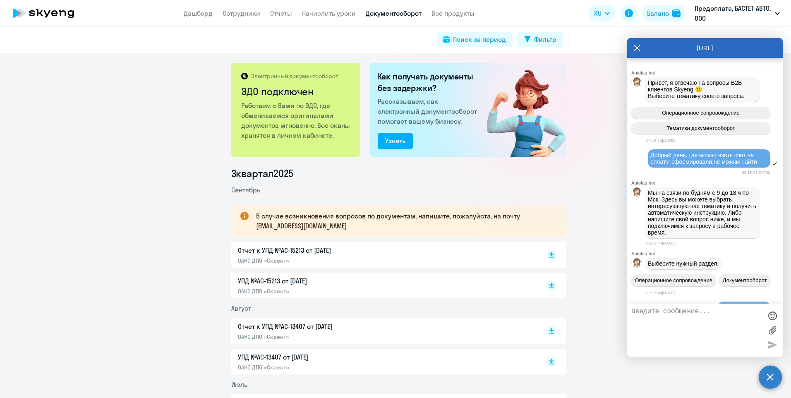
scroll to position [255, 0]
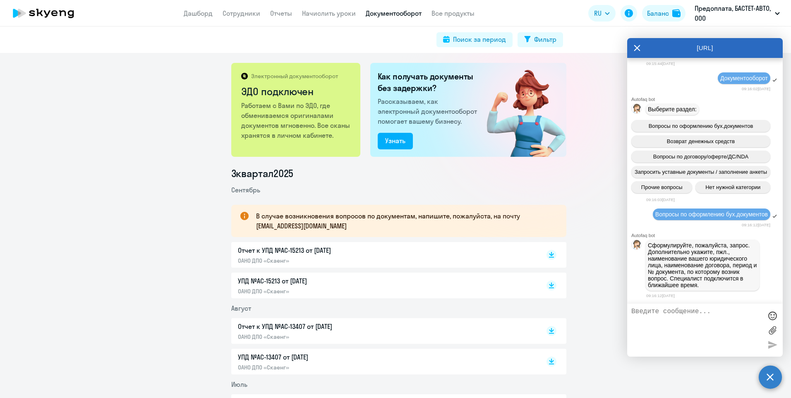
click at [670, 334] on textarea at bounding box center [697, 330] width 131 height 45
type textarea "Бастет-Авто ИНН4205256554. Мы сформировали счет на оплату 20занятий, в документ…"
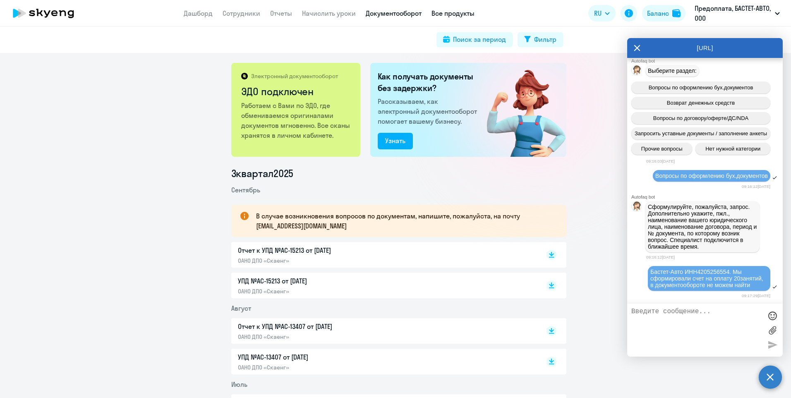
click at [443, 16] on link "Все продукты" at bounding box center [453, 13] width 43 height 8
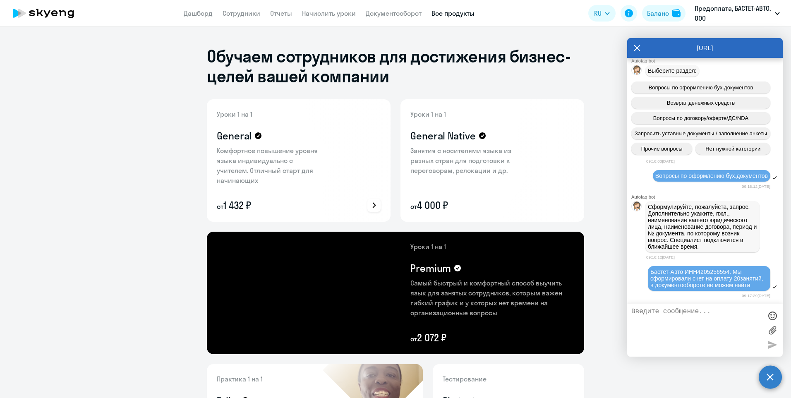
click at [337, 171] on div at bounding box center [347, 160] width 88 height 123
click at [249, 139] on div "General" at bounding box center [271, 135] width 108 height 13
click at [407, 15] on link "Документооборот" at bounding box center [394, 13] width 56 height 8
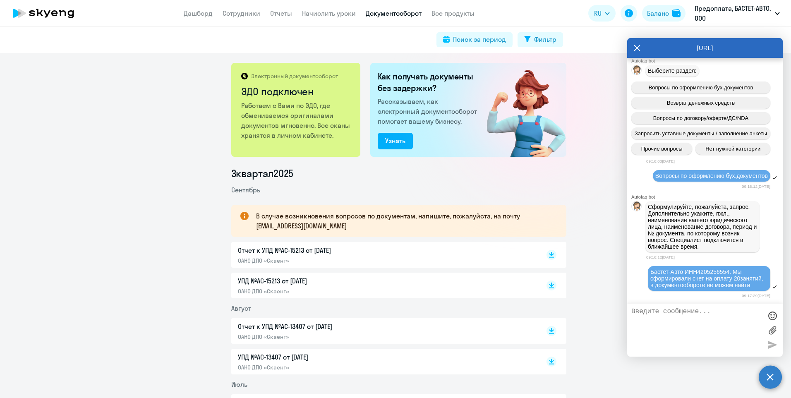
drag, startPoint x: 320, startPoint y: 177, endPoint x: 261, endPoint y: 243, distance: 89.1
drag, startPoint x: 261, startPoint y: 243, endPoint x: 572, endPoint y: 177, distance: 318.7
click at [269, 226] on p "В случае возникновения вопросов по документам, напишите, пожалуйста, на почту […" at bounding box center [404, 221] width 296 height 20
click at [189, 15] on link "Дашборд" at bounding box center [198, 13] width 29 height 8
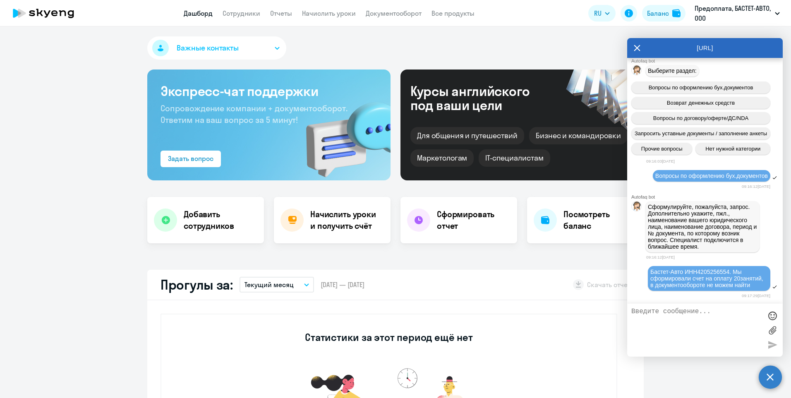
select select "30"
click at [470, 222] on h4 "Сформировать отчет" at bounding box center [474, 220] width 74 height 23
select select "30"
click at [584, 226] on h4 "Посмотреть баланс" at bounding box center [601, 220] width 74 height 23
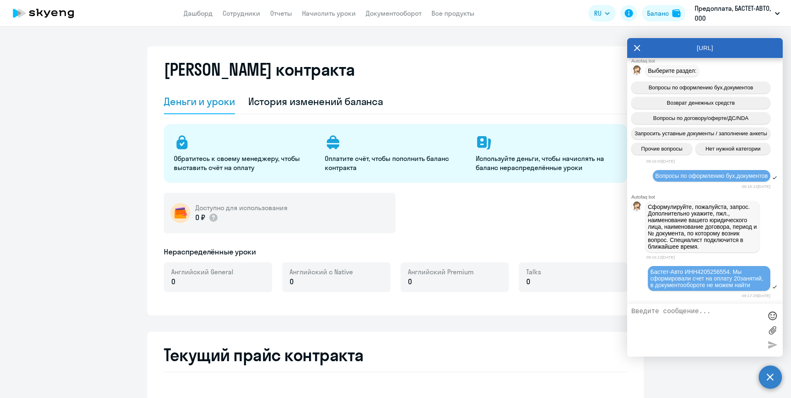
select select "english_adult_not_native_speaker"
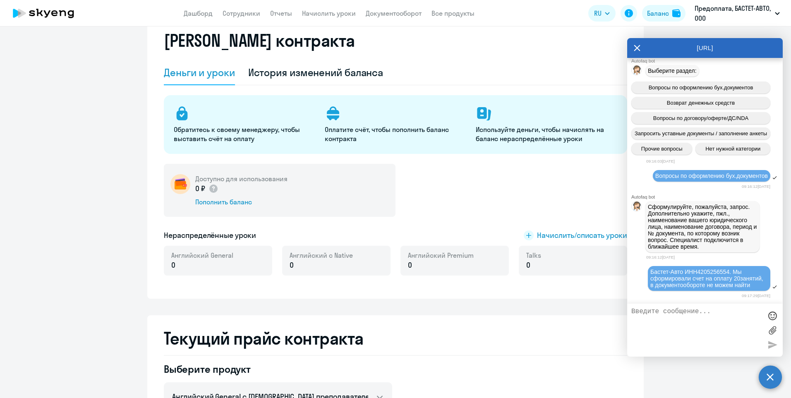
scroll to position [41, 0]
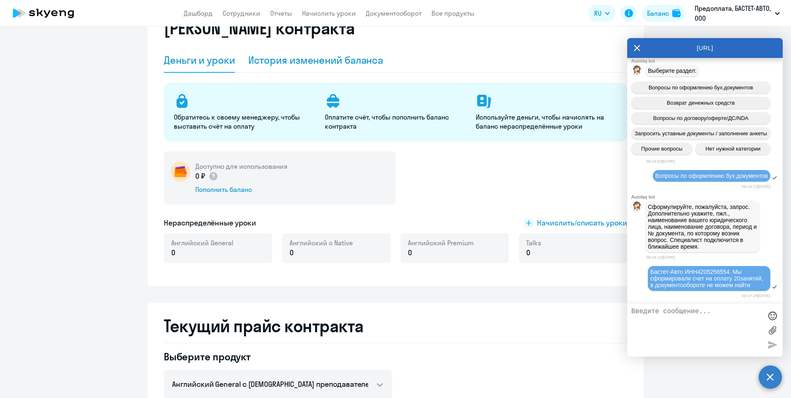
click at [322, 59] on div "История изменений баланса" at bounding box center [315, 59] width 135 height 13
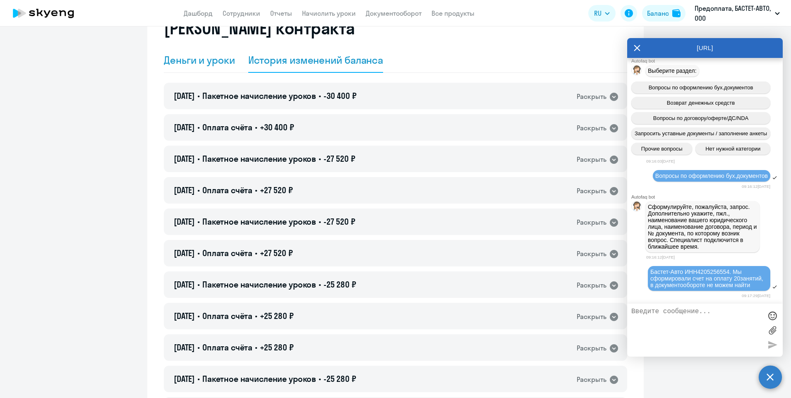
click at [202, 65] on div "Деньги и уроки" at bounding box center [199, 59] width 71 height 13
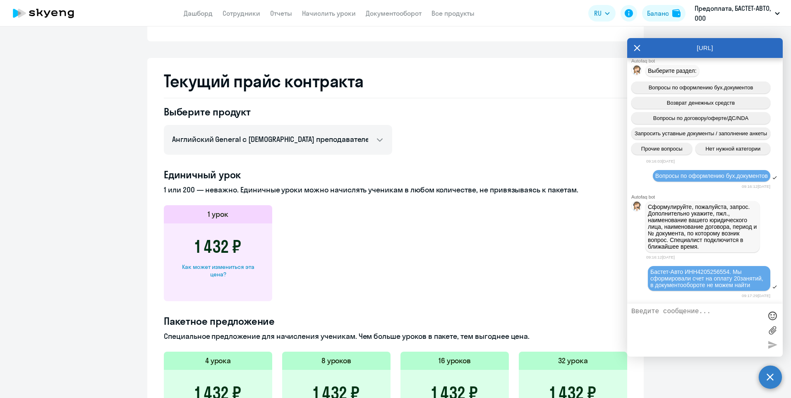
scroll to position [452, 0]
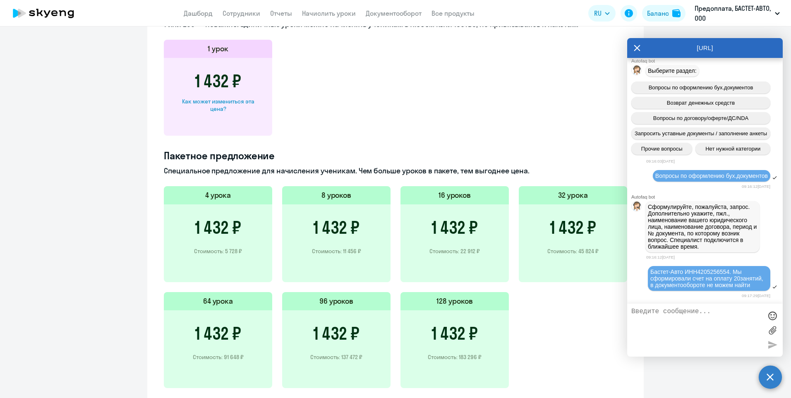
click at [457, 250] on p "Стоимость: 22 912 ₽" at bounding box center [455, 251] width 51 height 7
click at [474, 223] on h3 "1 432 ₽" at bounding box center [455, 228] width 46 height 20
click at [540, 239] on div "1 432 ₽ Стоимость: 45 824 ₽" at bounding box center [573, 243] width 108 height 78
click at [453, 246] on div "1 432 ₽ Стоимость: 22 912 ₽" at bounding box center [455, 243] width 108 height 78
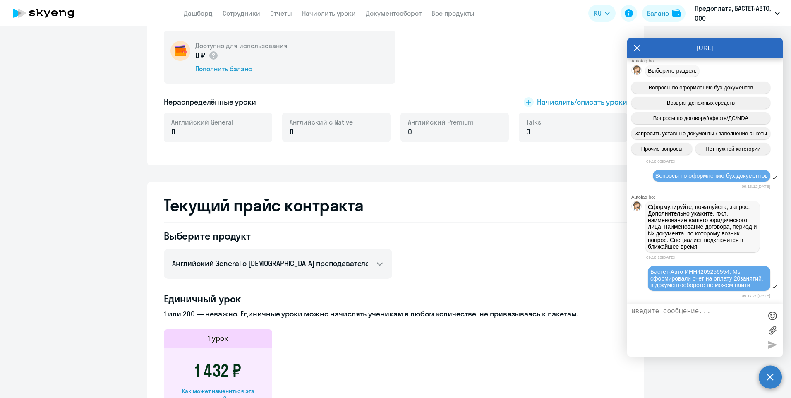
scroll to position [0, 0]
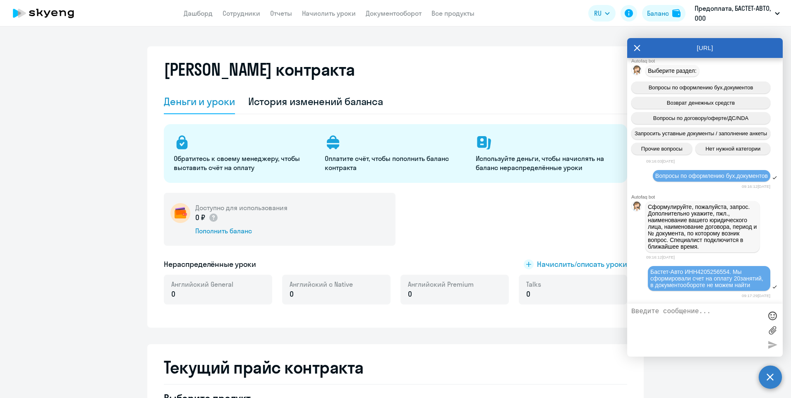
click at [250, 219] on div "0 ₽" at bounding box center [241, 217] width 92 height 11
click at [240, 233] on div "Пополнить баланс" at bounding box center [241, 230] width 92 height 9
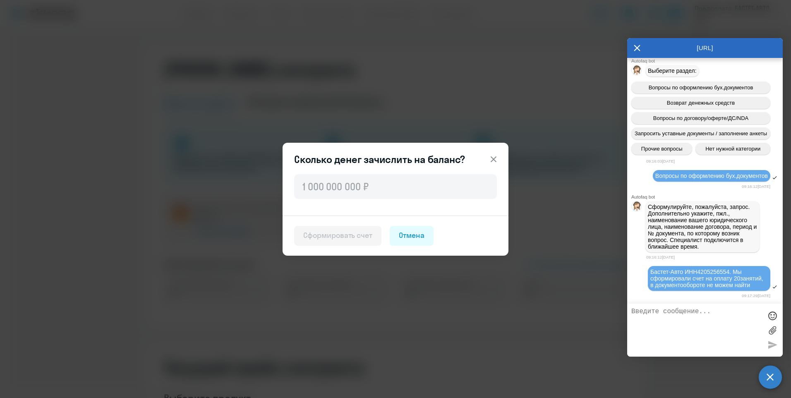
click at [497, 159] on icon at bounding box center [494, 159] width 10 height 10
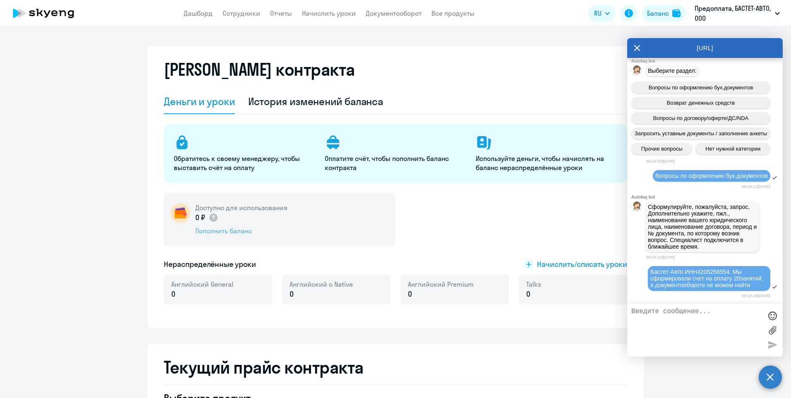
click at [233, 234] on div "Пополнить баланс" at bounding box center [241, 230] width 92 height 9
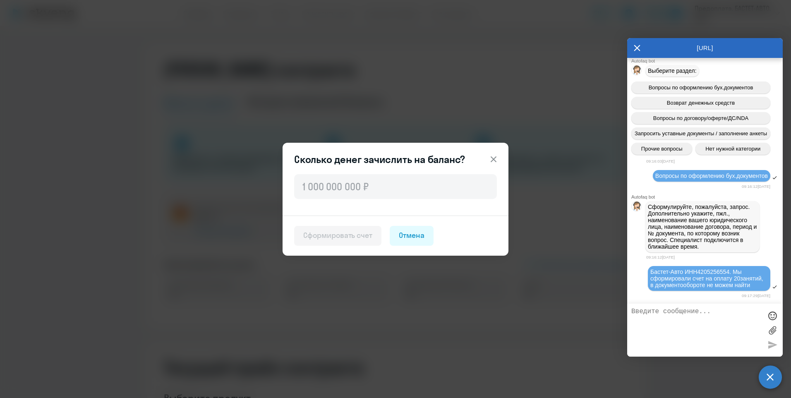
click at [330, 238] on div "Сформировать счет" at bounding box center [337, 235] width 69 height 11
click at [358, 190] on input "text" at bounding box center [395, 186] width 203 height 25
click at [493, 157] on icon at bounding box center [494, 159] width 10 height 10
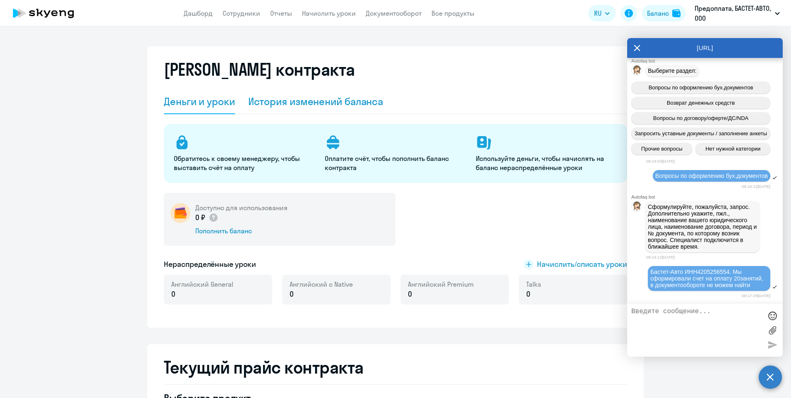
click at [288, 104] on div "История изменений баланса" at bounding box center [315, 101] width 135 height 13
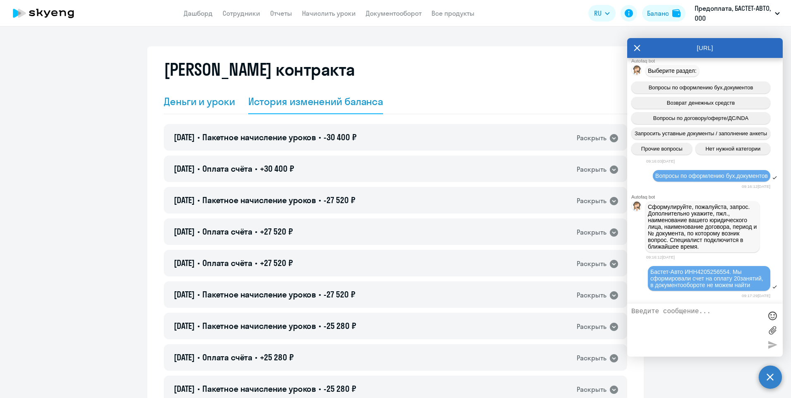
click at [209, 105] on div "Деньги и уроки" at bounding box center [199, 101] width 71 height 13
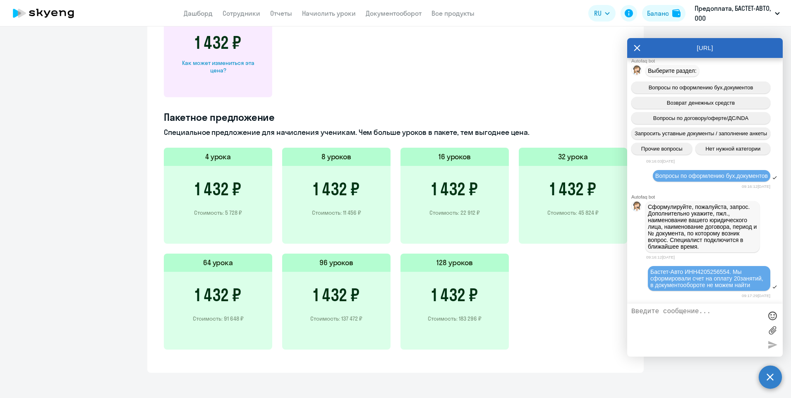
scroll to position [493, 0]
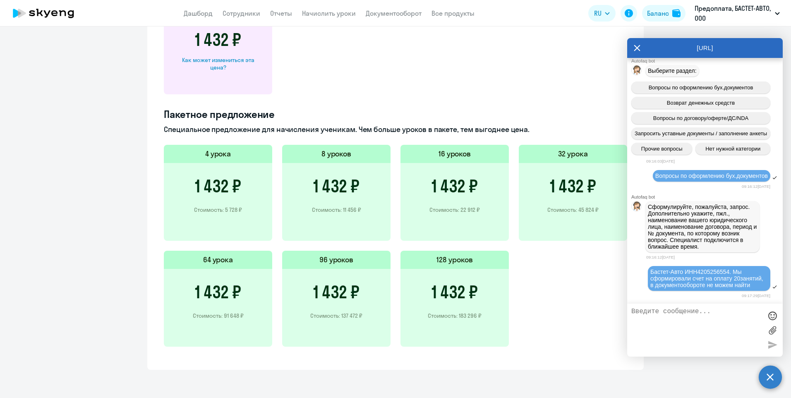
click at [317, 282] on h3 "1 432 ₽" at bounding box center [336, 292] width 46 height 20
click at [437, 273] on div "1 432 ₽ Стоимость: 183 296 ₽" at bounding box center [455, 308] width 108 height 78
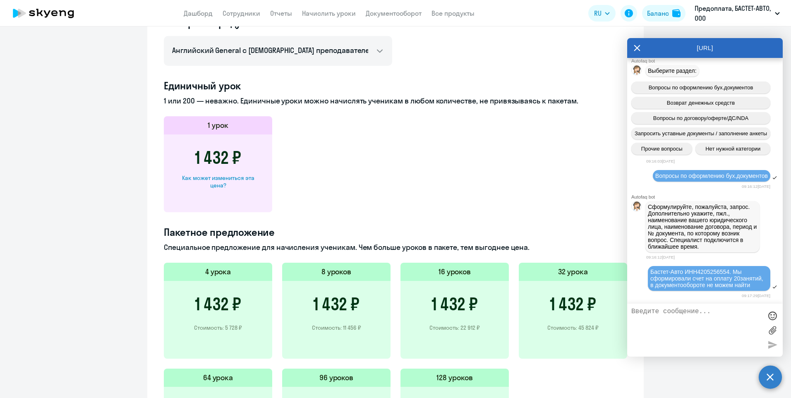
scroll to position [286, 0]
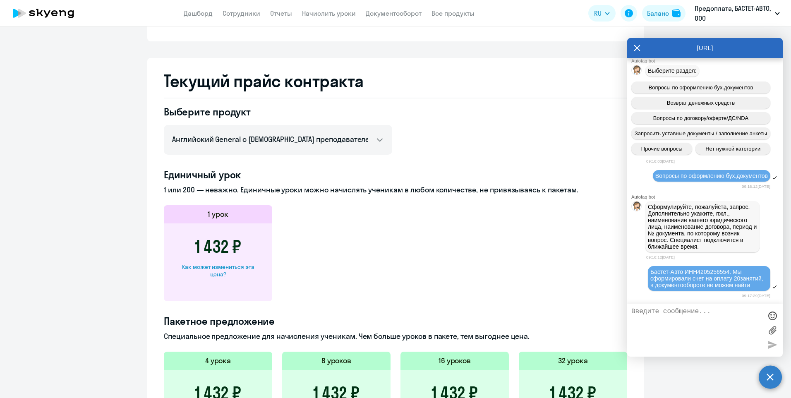
click at [635, 47] on icon at bounding box center [637, 48] width 7 height 20
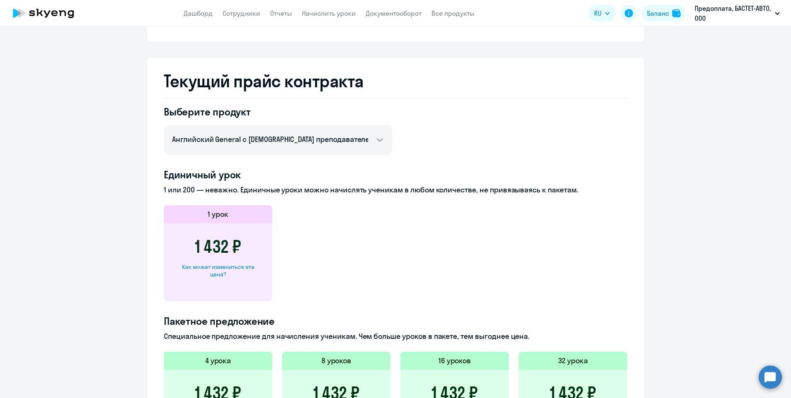
click at [340, 18] on app-menu-item-link "Начислить уроки" at bounding box center [329, 13] width 54 height 10
click at [339, 14] on link "Начислить уроки" at bounding box center [329, 13] width 54 height 8
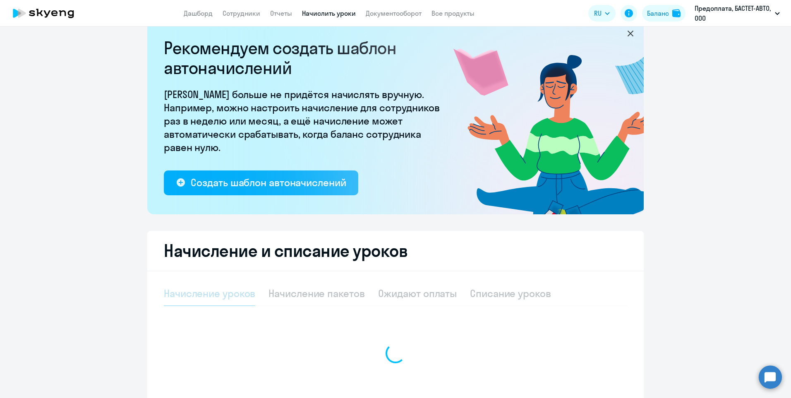
select select "10"
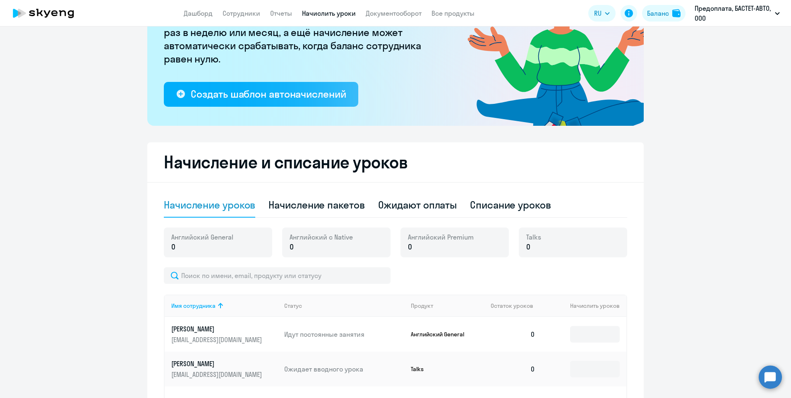
scroll to position [196, 0]
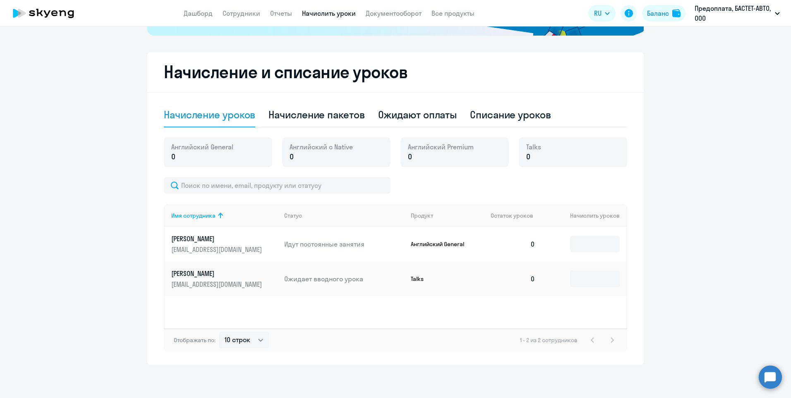
click at [336, 238] on td "Идут постоянные занятия" at bounding box center [341, 244] width 127 height 35
click at [596, 242] on input at bounding box center [595, 244] width 50 height 17
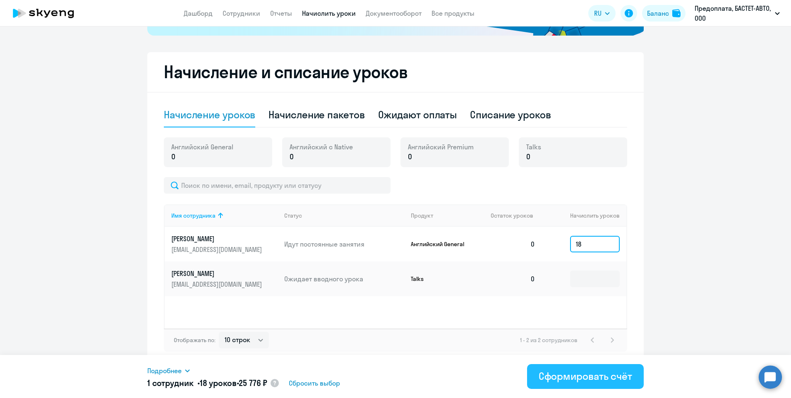
type input "18"
click at [536, 382] on button "Сформировать счёт" at bounding box center [585, 376] width 117 height 25
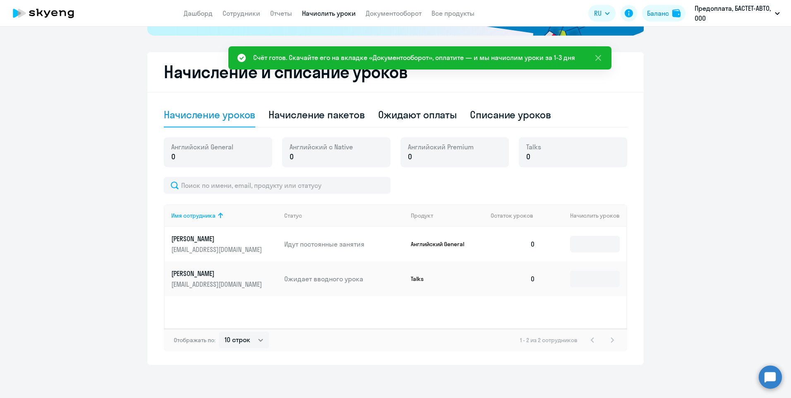
click at [422, 57] on div "Счёт готов. Скачайте его на вкладке «Документооборот», оплатите — и мы начислим…" at bounding box center [414, 58] width 322 height 10
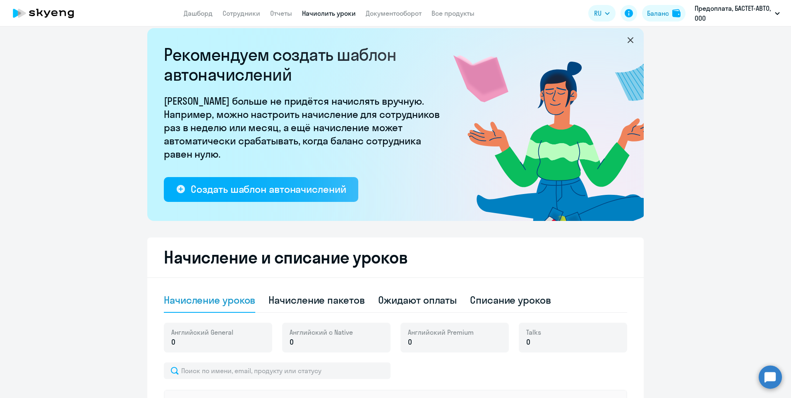
scroll to position [0, 0]
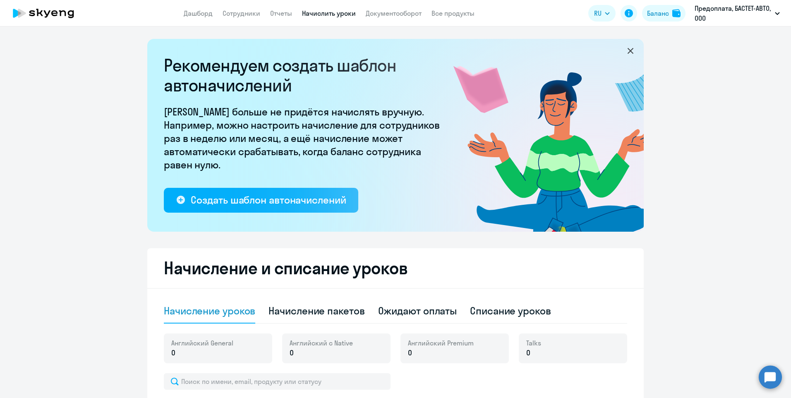
click at [277, 19] on app-header "Дашборд Сотрудники Отчеты Начислить уроки Документооборот Все продукты Дашборд …" at bounding box center [395, 13] width 791 height 26
click at [280, 12] on link "Отчеты" at bounding box center [281, 13] width 22 height 8
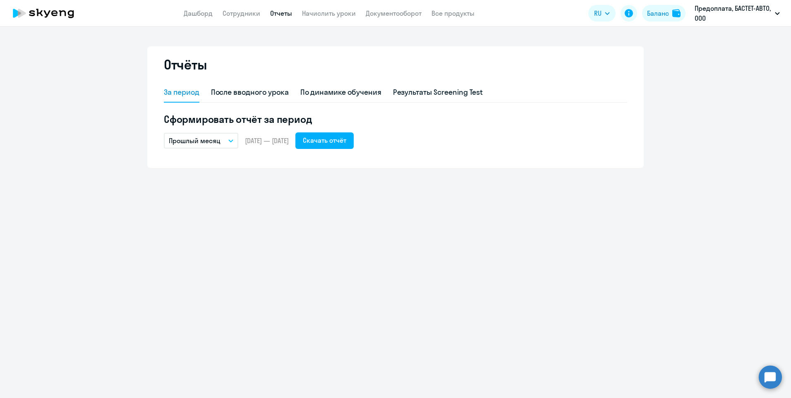
click at [247, 18] on app-menu-item-link "Сотрудники" at bounding box center [242, 13] width 38 height 10
click at [201, 13] on link "Дашборд" at bounding box center [198, 13] width 29 height 8
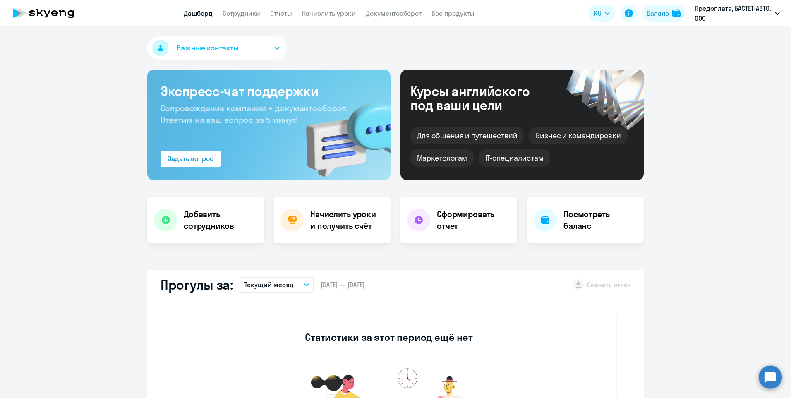
select select "30"
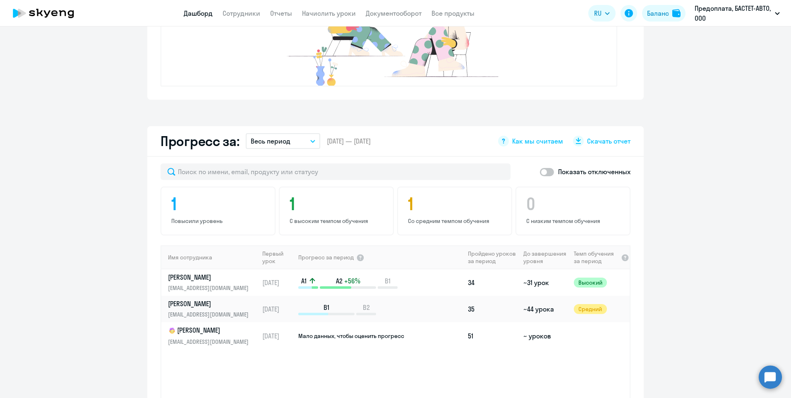
scroll to position [414, 0]
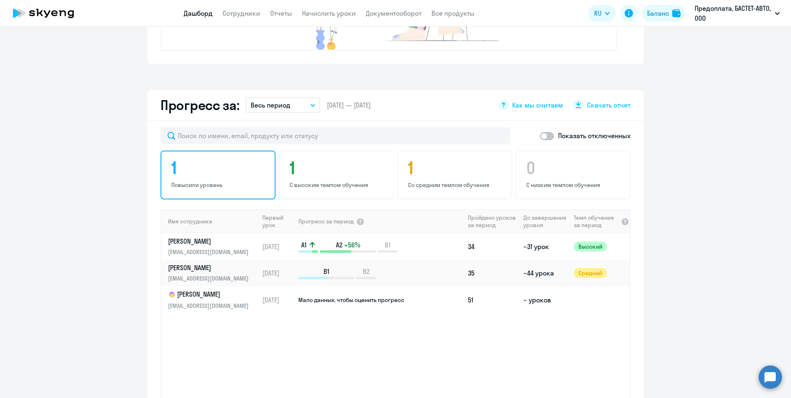
click at [219, 171] on h4 "1" at bounding box center [219, 168] width 96 height 20
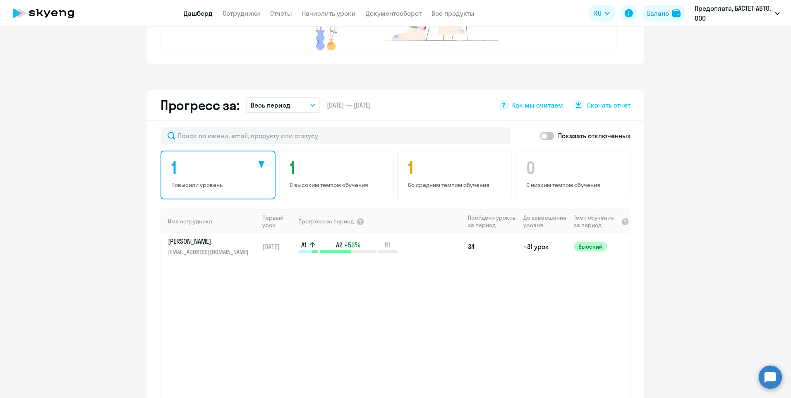
click at [219, 171] on h4 "1" at bounding box center [219, 168] width 96 height 20
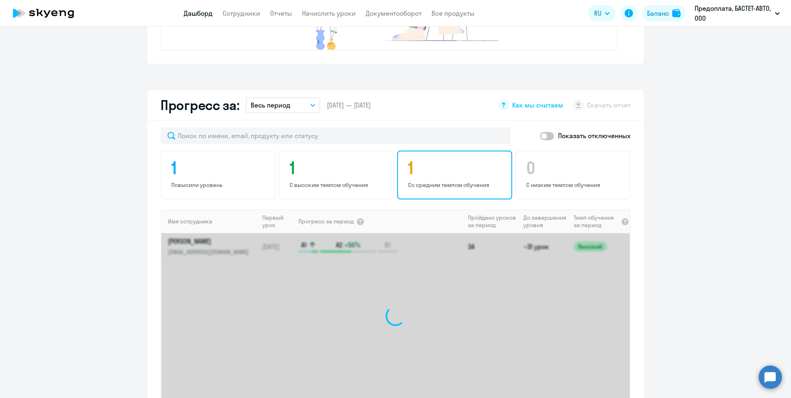
click at [434, 161] on h4 "1" at bounding box center [456, 168] width 96 height 20
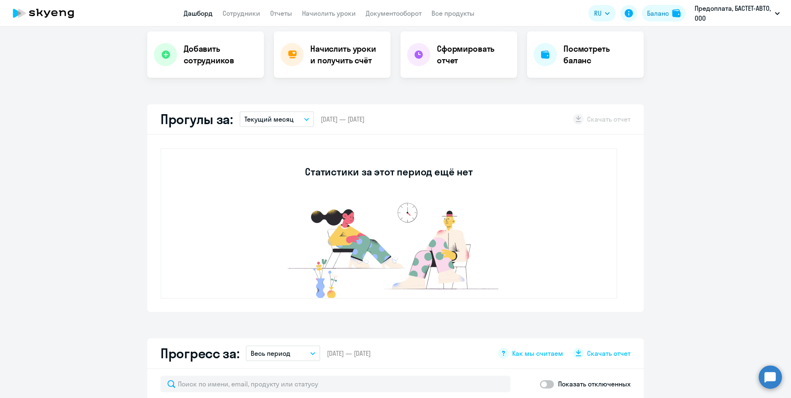
scroll to position [0, 0]
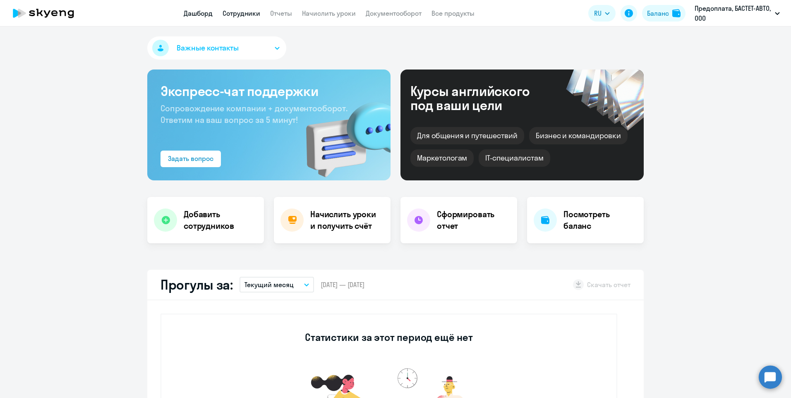
click at [238, 12] on link "Сотрудники" at bounding box center [242, 13] width 38 height 8
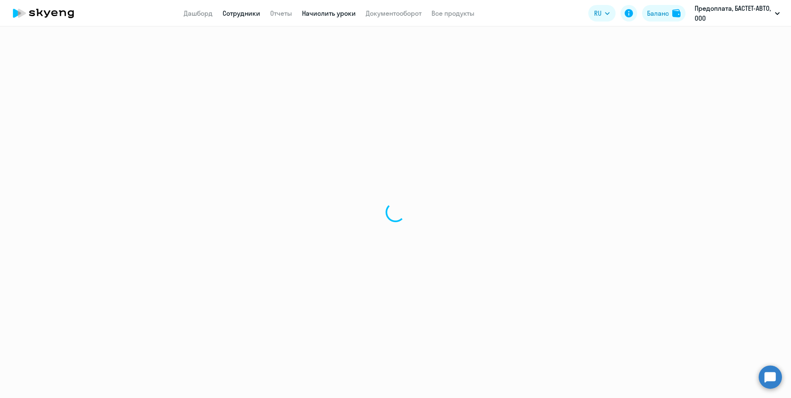
select select "30"
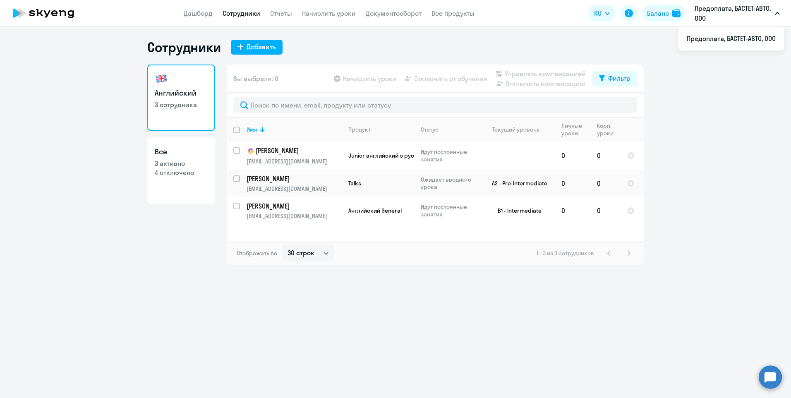
click at [707, 8] on p "Предоплата, БАСТЕТ-АВТО, ООО" at bounding box center [733, 13] width 77 height 20
click at [654, 17] on div "Баланс" at bounding box center [658, 13] width 22 height 10
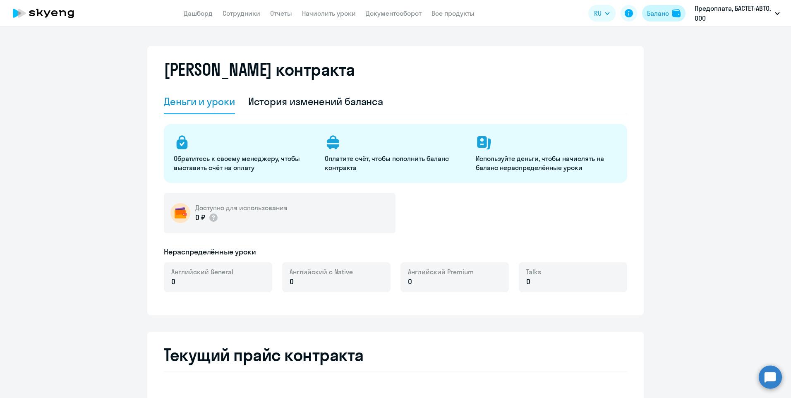
select select "english_adult_not_native_speaker"
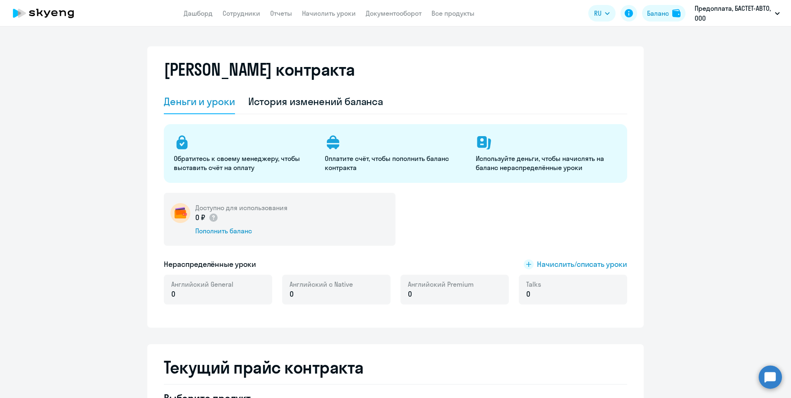
click at [477, 142] on icon at bounding box center [482, 142] width 10 height 12
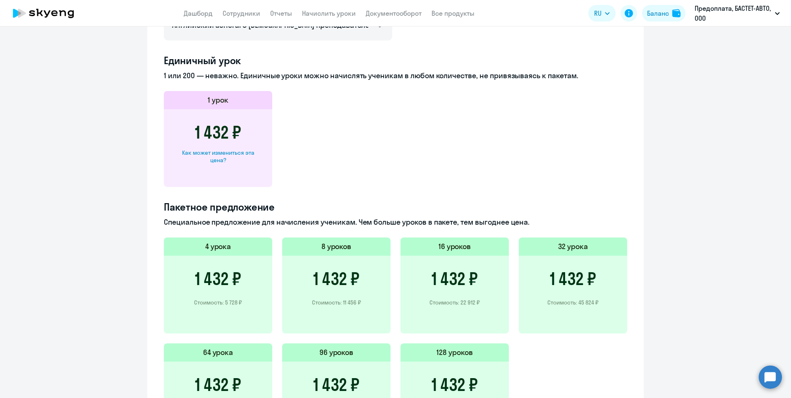
scroll to position [414, 0]
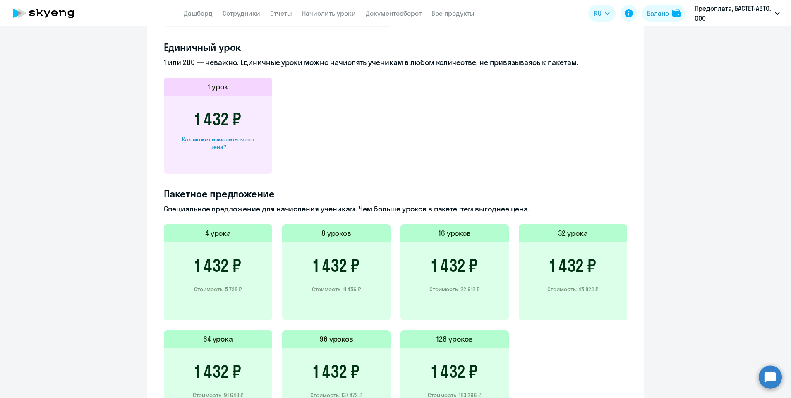
click at [234, 120] on h3 "1 432 ₽" at bounding box center [218, 119] width 46 height 20
click at [224, 140] on div "Как может измениться эта цена?" at bounding box center [218, 143] width 82 height 15
select select "english_adult_not_native_speaker"
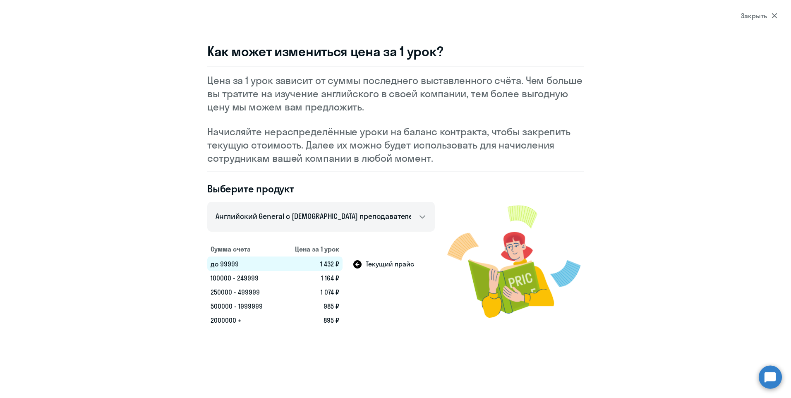
click at [756, 13] on div "Закрыть" at bounding box center [759, 16] width 36 height 10
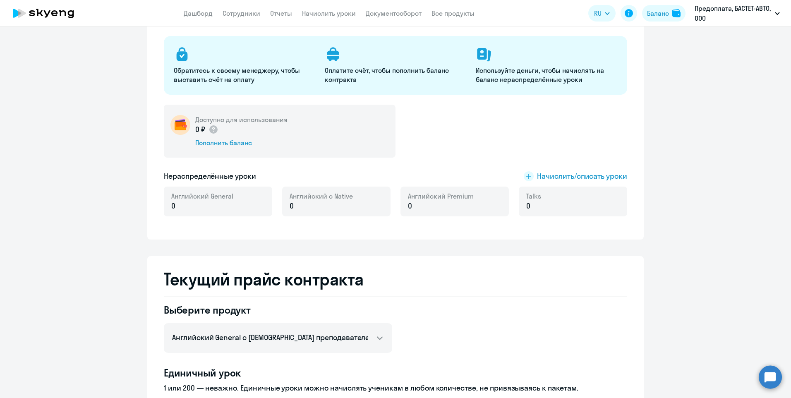
scroll to position [38, 0]
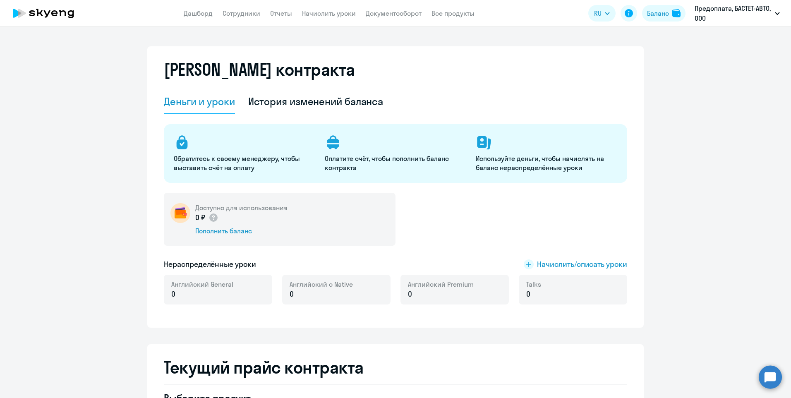
select select "30"
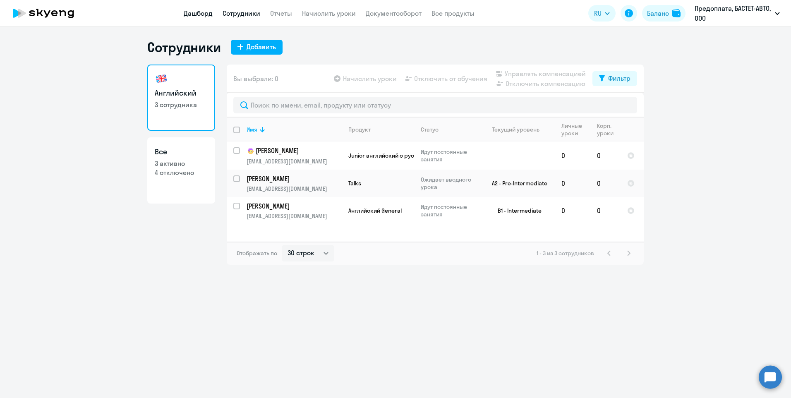
click at [198, 14] on link "Дашборд" at bounding box center [198, 13] width 29 height 8
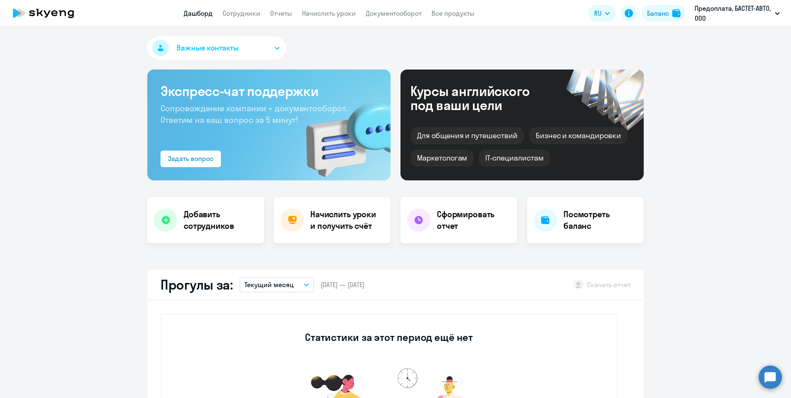
scroll to position [248, 0]
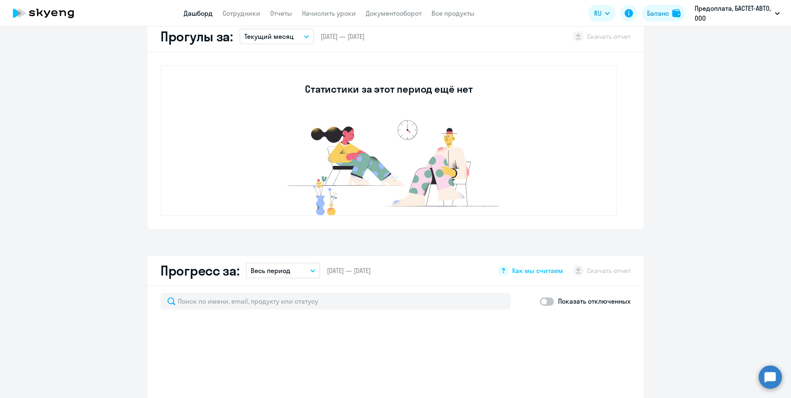
select select "30"
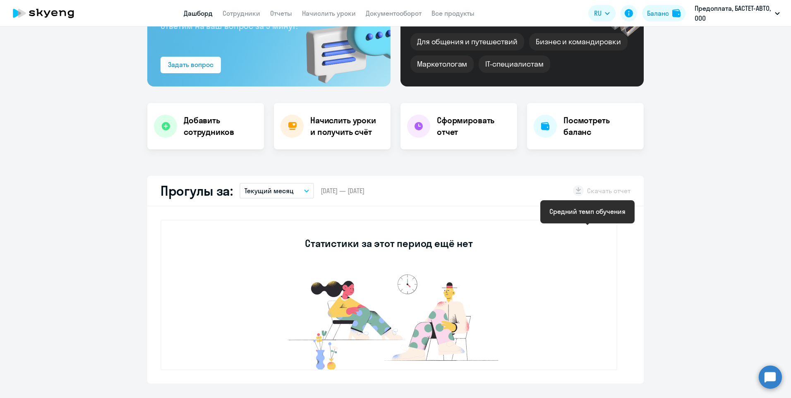
scroll to position [0, 0]
